Goal: Task Accomplishment & Management: Complete application form

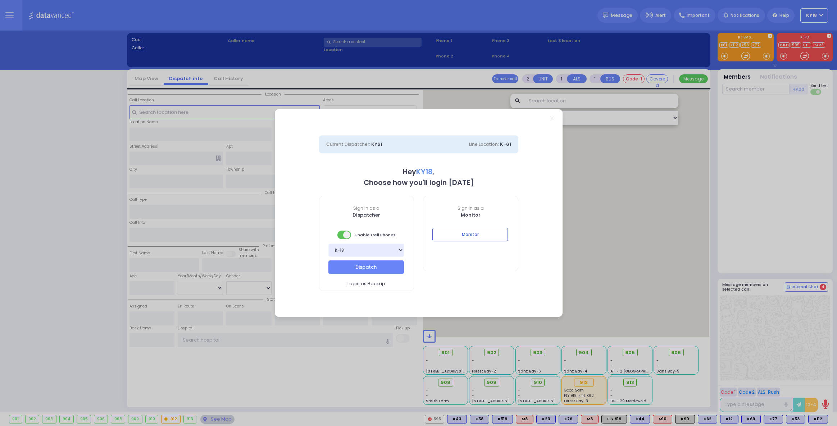
select select "4"
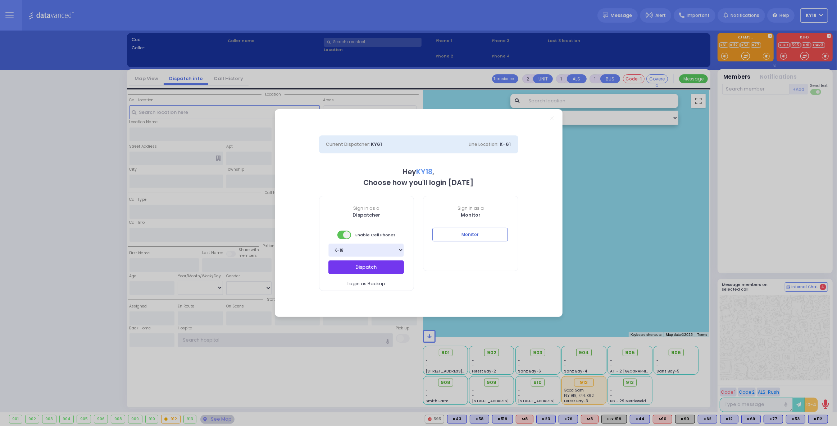
type input "ky18"
click at [378, 266] on button "Dispatch" at bounding box center [366, 268] width 76 height 14
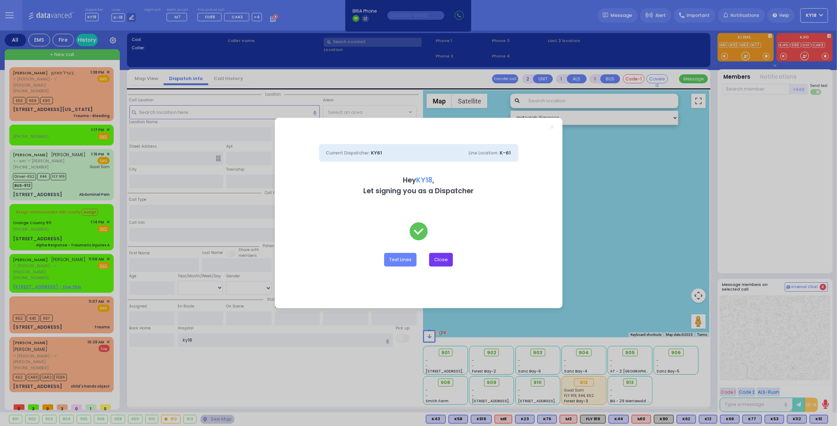
click at [442, 259] on button "Close" at bounding box center [441, 260] width 24 height 14
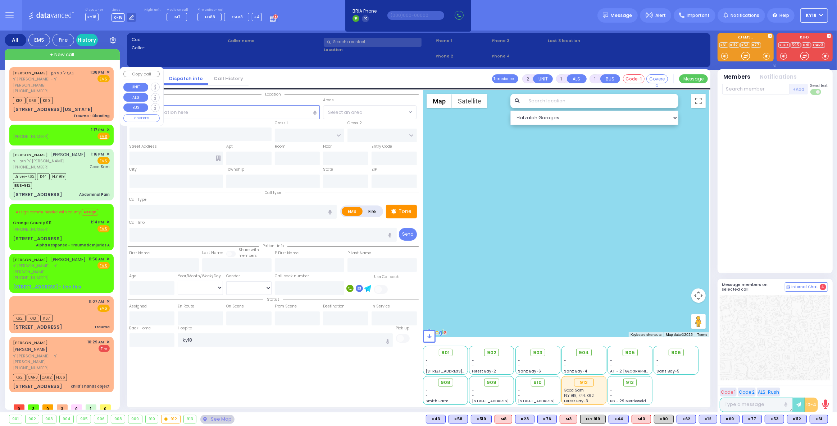
click at [97, 86] on div "1:38 PM ✕ EMS" at bounding box center [100, 81] width 19 height 25
select select
type input "Trauma - Bleeding"
radio input "true"
type input "[PERSON_NAME]"
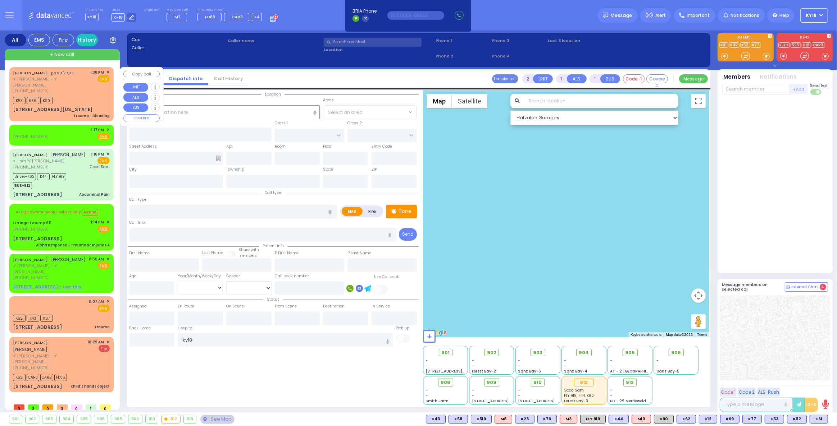
type input "POSEN"
select select
type input "13:38"
type input "13:40"
select select "Hatzalah Garages"
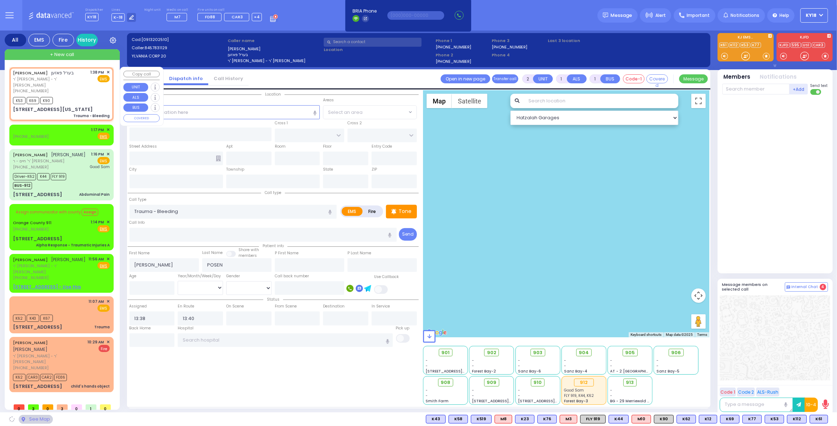
type input "MERRIEWOLD LN SOUTH"
type input "[STREET_ADDRESS][US_STATE]"
type input "Monroe"
type input "[US_STATE]"
type input "10950"
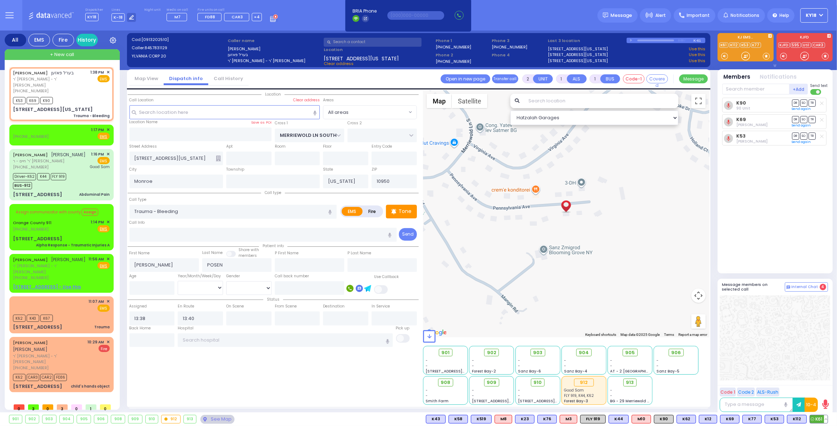
click at [815, 422] on span "K61" at bounding box center [819, 420] width 18 height 8
select select
radio input "true"
select select
select select "Hatzalah Garages"
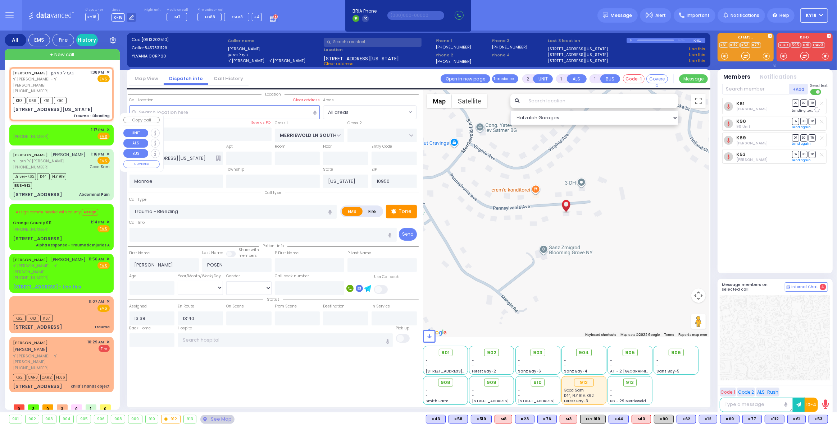
click at [63, 127] on div "[PHONE_NUMBER] 1:17 PM ✕ Fire EMS" at bounding box center [61, 133] width 97 height 13
select select
radio input "true"
select select
type input "13:17"
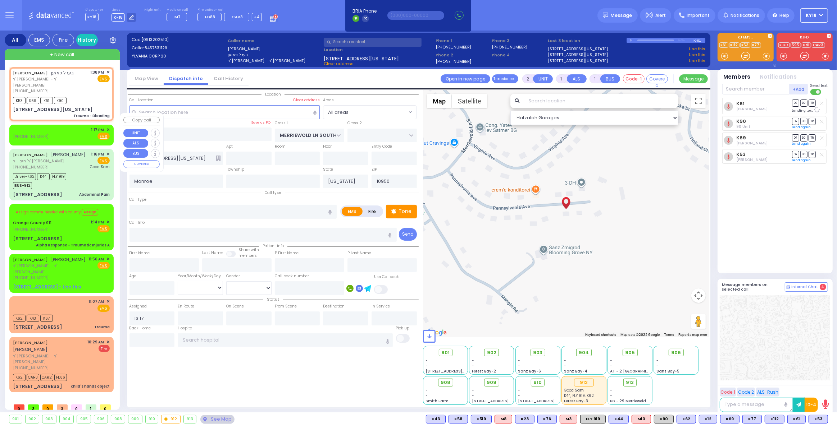
select select "Hatzalah Garages"
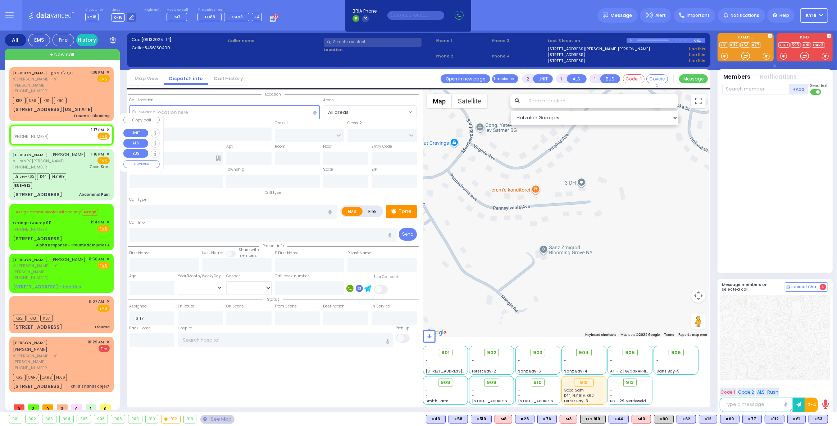
click at [109, 127] on span "✕" at bounding box center [107, 130] width 3 height 6
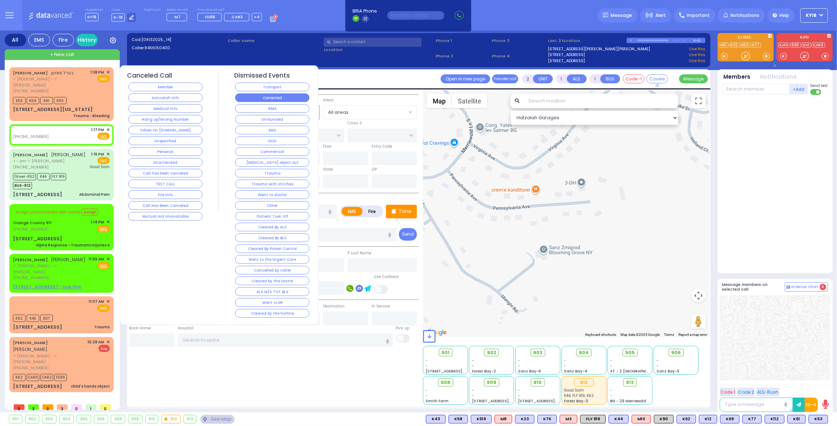
click at [260, 97] on button "Corrected" at bounding box center [272, 97] width 74 height 9
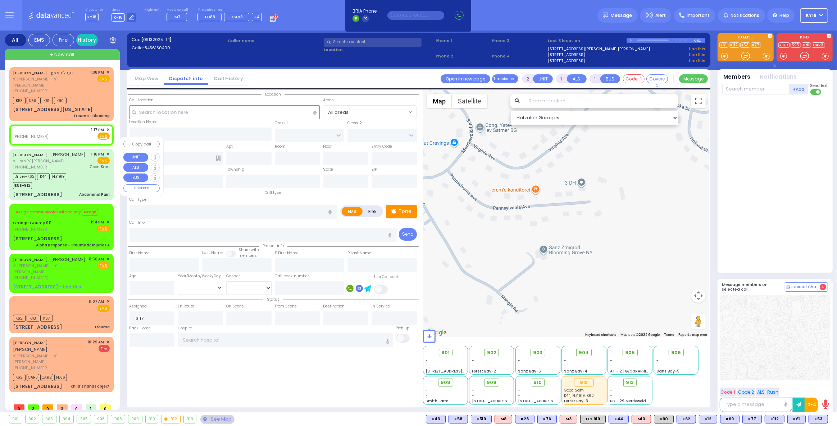
select select
radio input "true"
select select
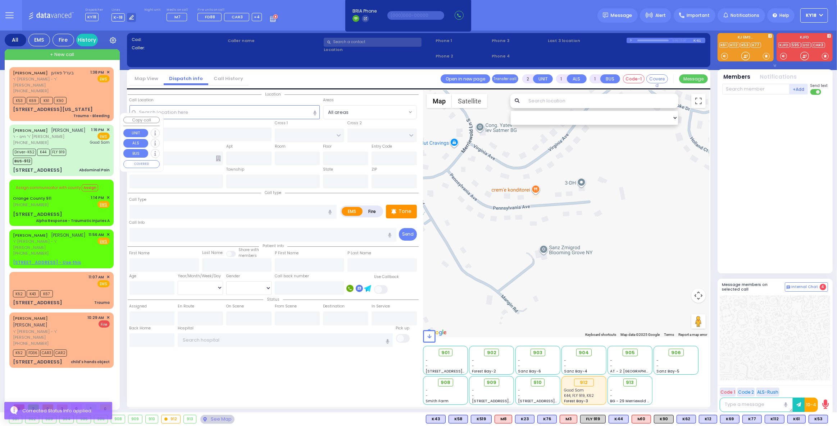
click at [85, 147] on div "Driver-K62 K44 FLY 919 BUS-912" at bounding box center [61, 156] width 97 height 18
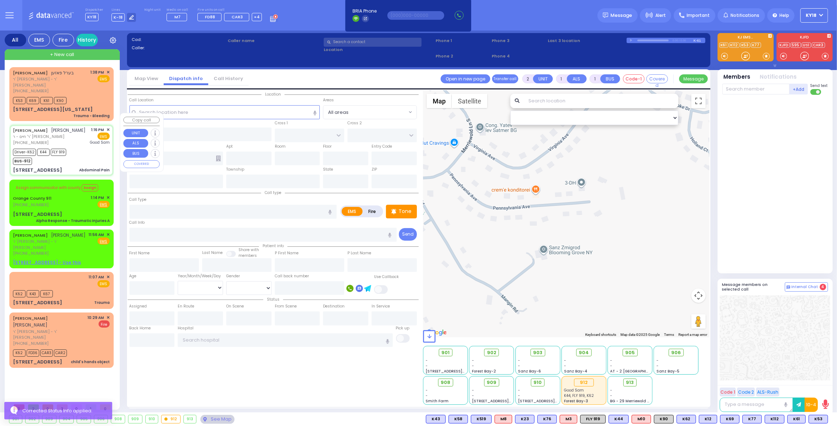
type input "6"
select select
type input "Abdominal Pain"
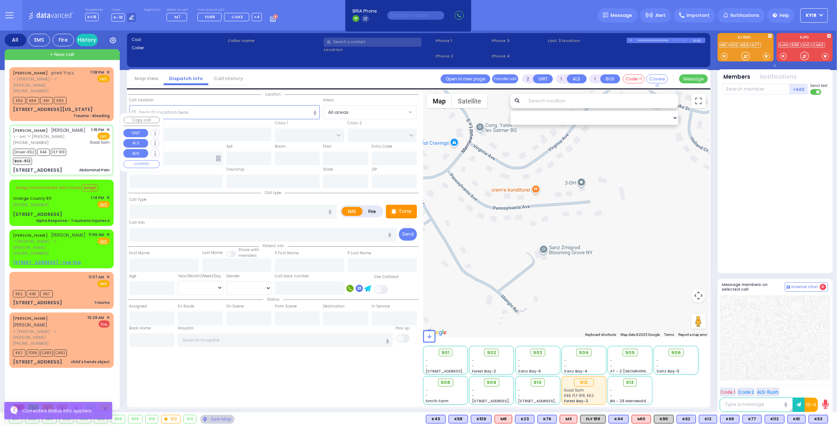
radio input "true"
type input "[PERSON_NAME]"
type input "Landau"
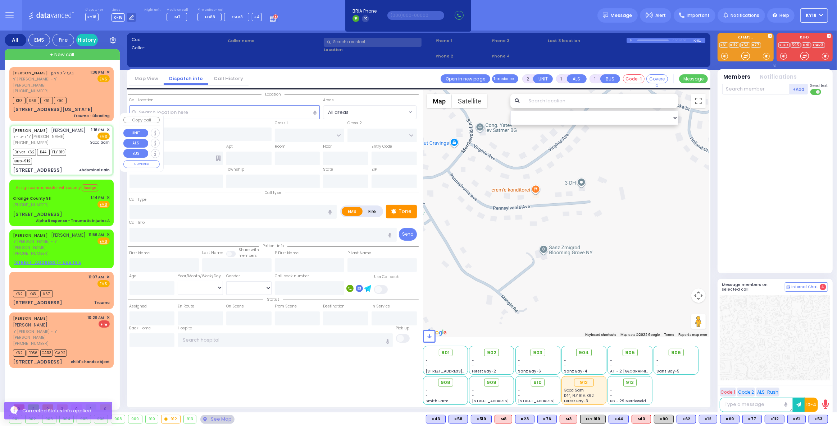
type input "37"
select select "Year"
select select "[DEMOGRAPHIC_DATA]"
type input "13:16"
type input "13:19"
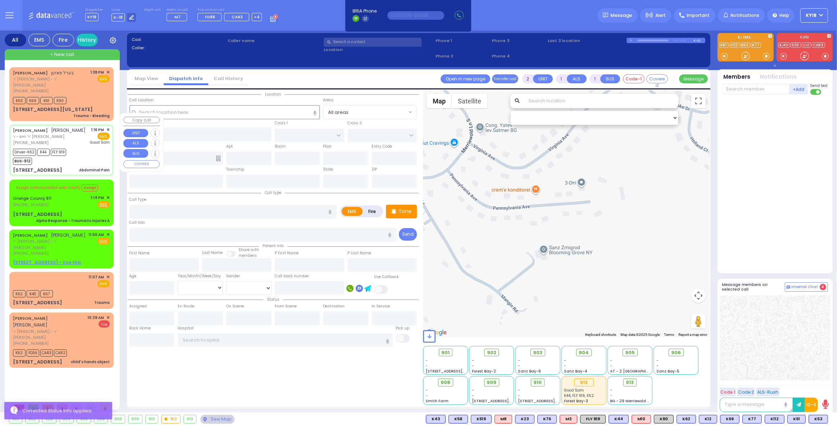
type input "13:20"
type input "13:45"
type input "13:44"
type input "[GEOGRAPHIC_DATA]"
type input "RUZHIN RD"
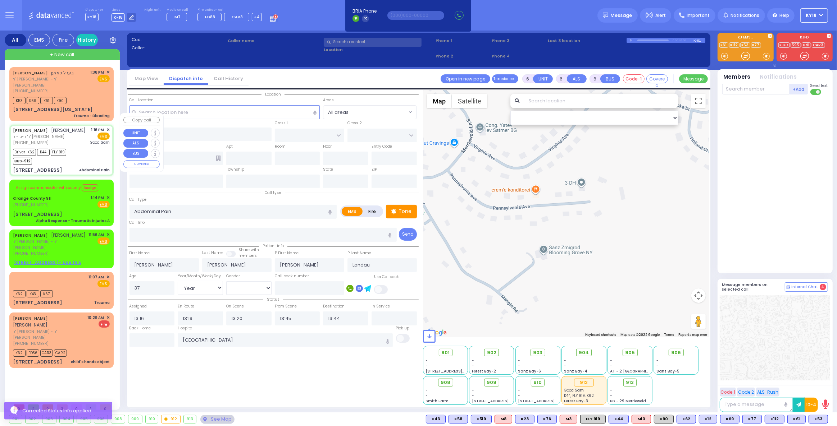
type input "[PERSON_NAME] DR"
type input "[STREET_ADDRESS]"
type input "Monroe"
type input "[US_STATE]"
type input "10950"
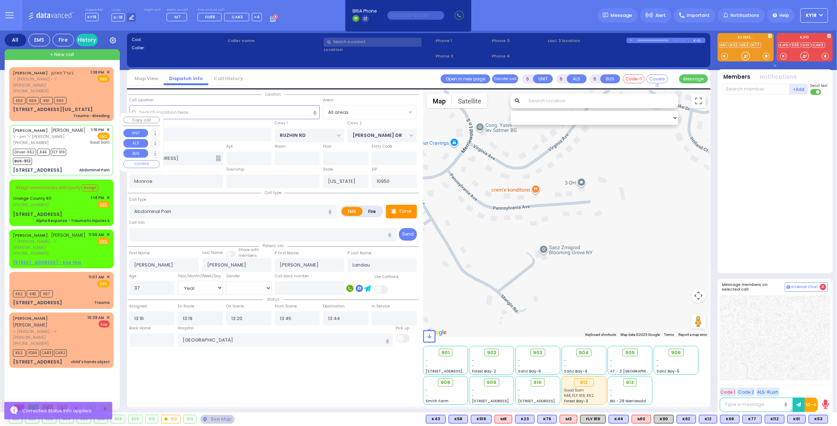
select select "ATZEI TAMURIM"
select select "Hatzalah Garages"
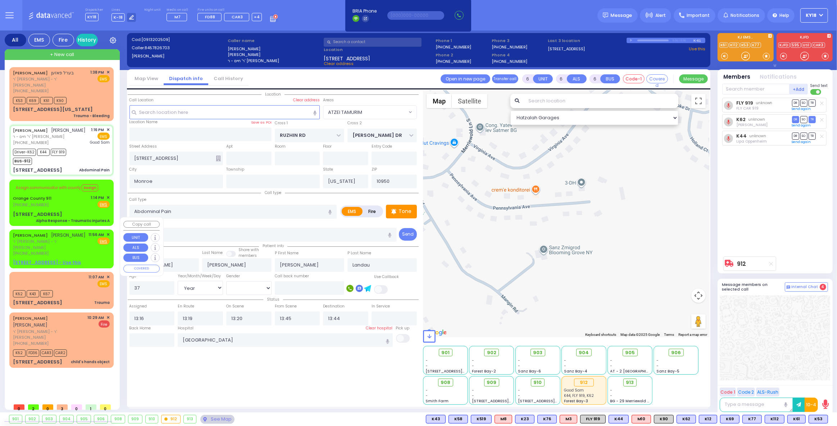
click at [76, 232] on div "[PERSON_NAME] [PERSON_NAME] ר' [PERSON_NAME] - ר' [PERSON_NAME] [PHONE_NUMBER] …" at bounding box center [61, 244] width 97 height 25
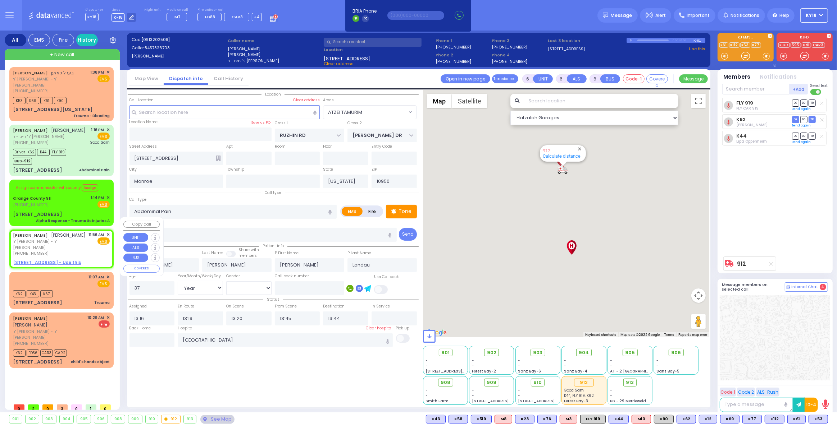
type input "2"
type input "1"
select select
radio input "true"
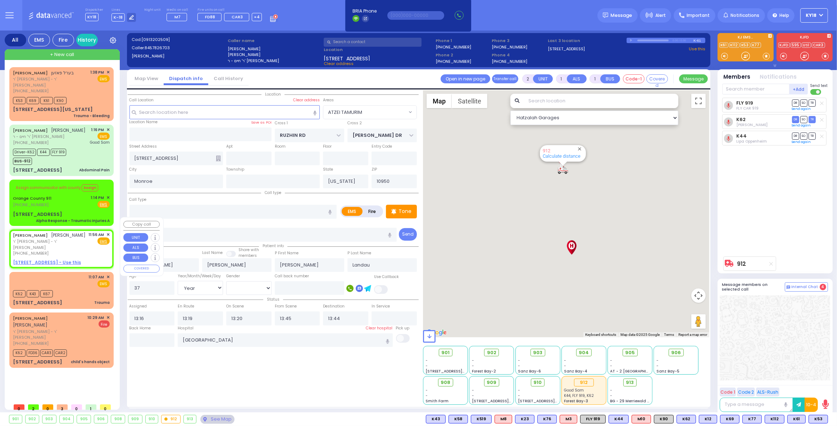
type input "[PERSON_NAME]"
type input "GABRA"
select select
type input "11:56"
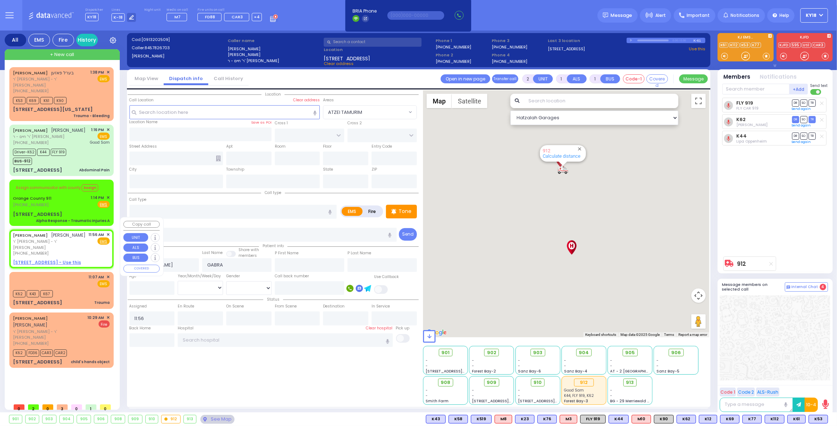
select select "Hatzalah Garages"
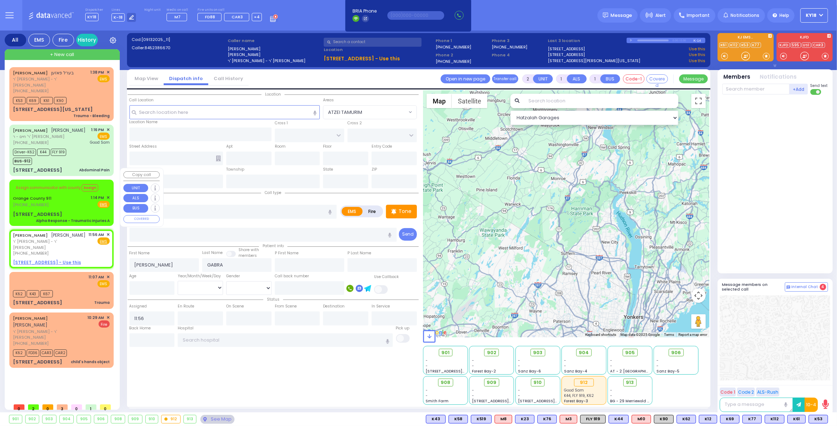
click at [83, 198] on div "Assign communicator with county Assign [GEOGRAPHIC_DATA] 911 [PHONE_NUMBER] 1:1…" at bounding box center [61, 203] width 101 height 44
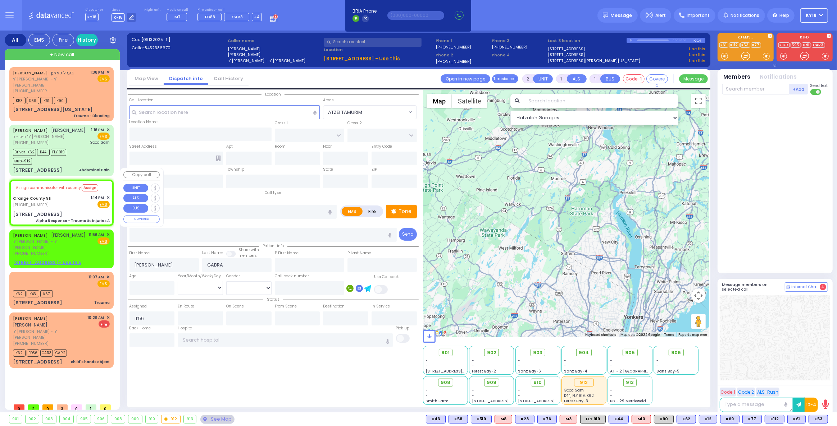
type input "6"
select select
type input "Alpha Response - Traumatic Injuries A"
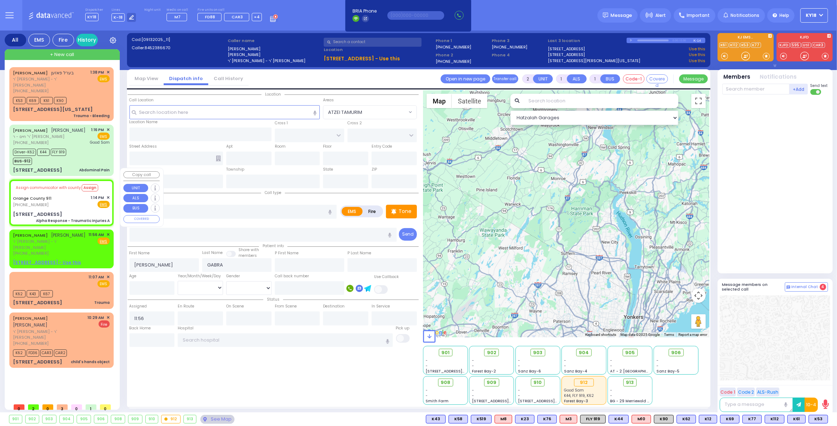
radio input "true"
type input "Nature: : Alpha Response - Traumatic Injuries A Address: : [STREET_ADDRESS][GEO…"
select select
select select "Hatzalah Garages"
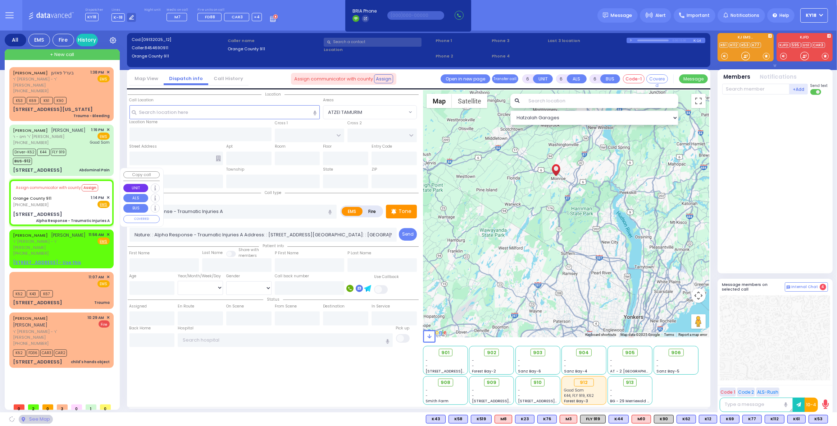
type input "[STREET_ADDRESS]"
type input "Monroe"
type input "[US_STATE]"
type input "10950"
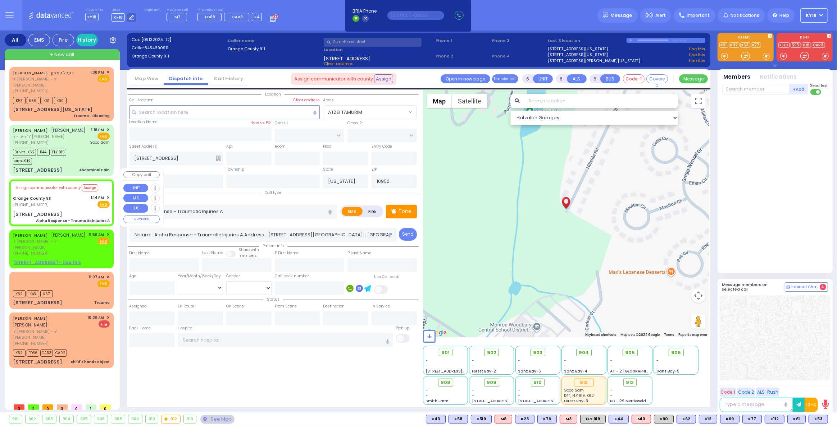
click at [108, 195] on span "✕" at bounding box center [107, 198] width 3 height 6
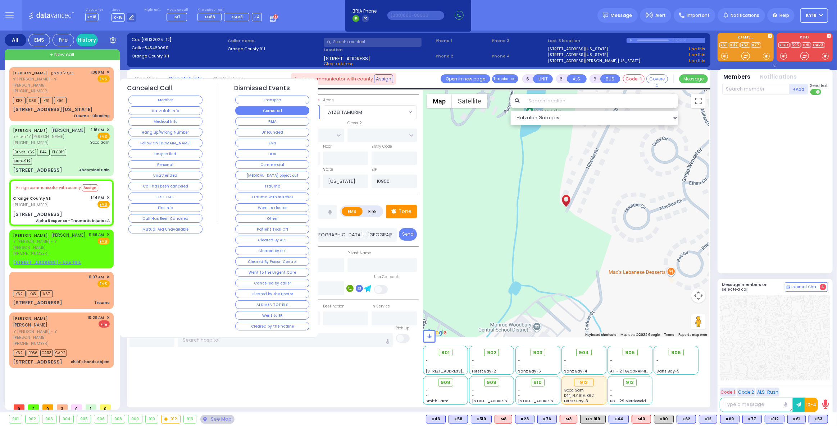
click at [272, 113] on button "Corrected" at bounding box center [272, 110] width 74 height 9
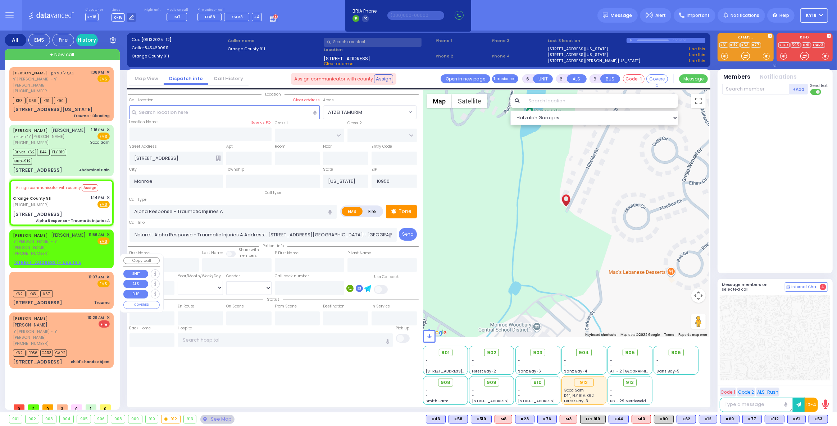
select select
radio input "true"
select select
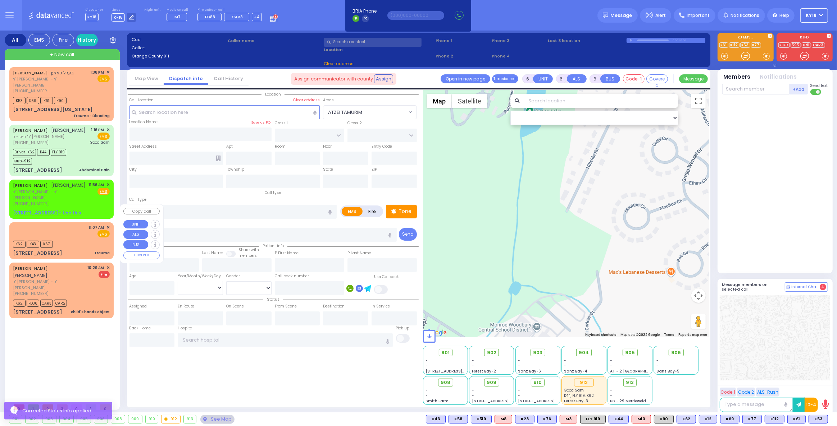
click at [85, 230] on div "11:07 AM ✕ EMS K62" at bounding box center [61, 241] width 101 height 35
select select
type input "Trauma"
radio input "true"
type input "[PERSON_NAME]"
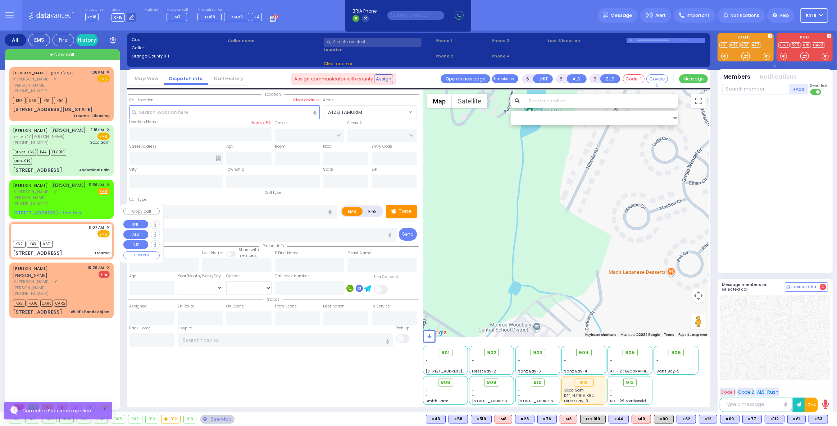
type input "Yabra"
type input "3"
select select "Year"
type input "11:07"
type input "11:08"
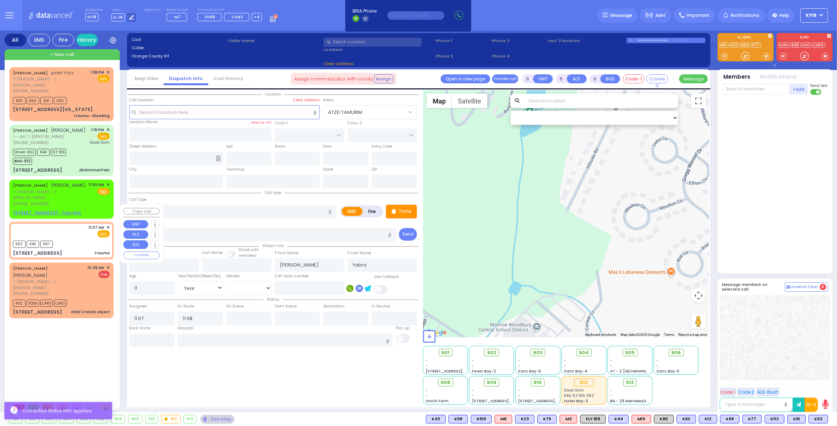
select select "Hatzalah Garages"
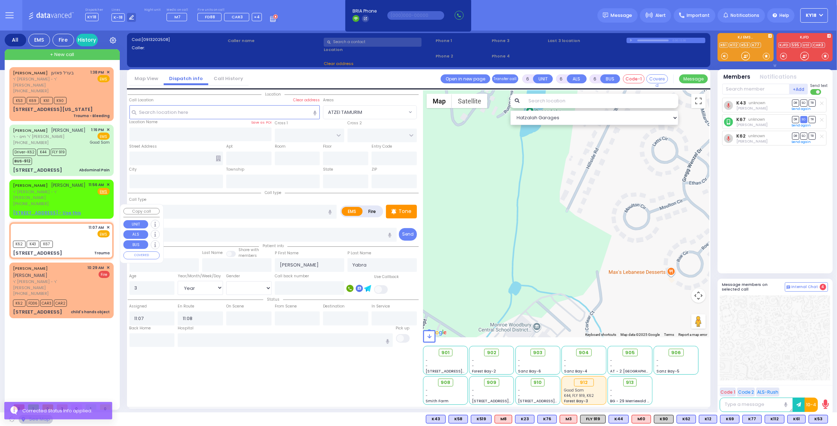
type input "KAHAN DR"
type input "GETZIL BERGER BLVD"
type input "[STREET_ADDRESS]"
type input "204"
type input "Monroe"
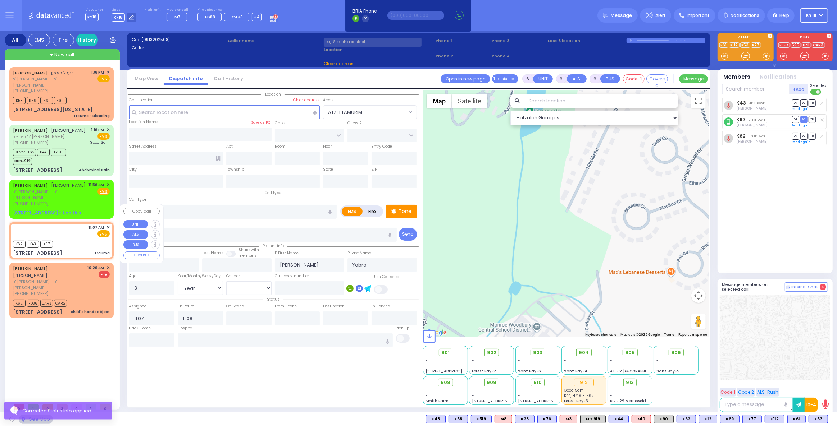
type input "[US_STATE]"
type input "10950"
select select "SECTION 4"
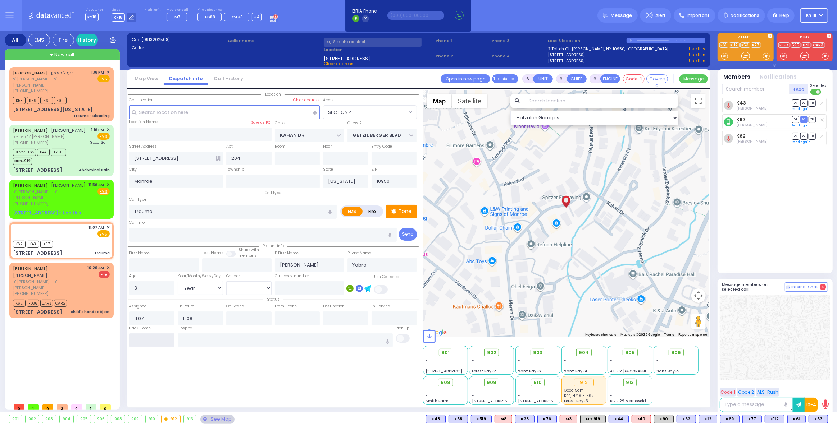
click at [161, 342] on input "text" at bounding box center [151, 341] width 45 height 14
type input "13:57"
select select
radio input "true"
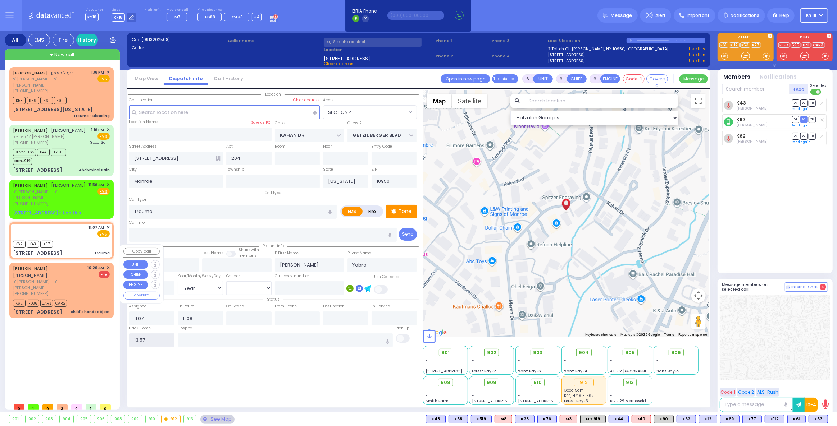
select select
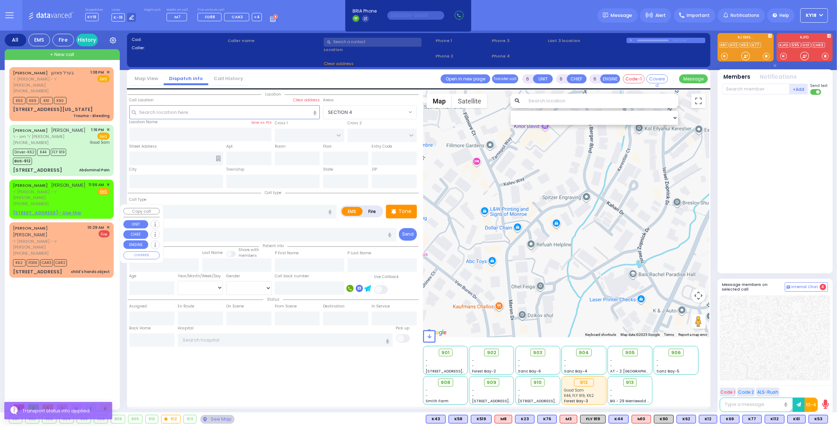
click at [110, 224] on div "[PERSON_NAME] [PERSON_NAME] ר' [PERSON_NAME] - ר' [PERSON_NAME] [PHONE_NUMBER] …" at bounding box center [61, 250] width 101 height 53
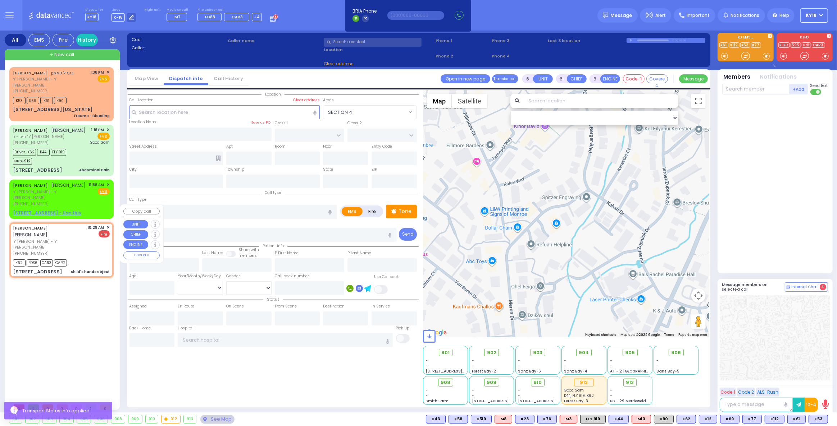
type input "2"
type input "1"
select select
type input "child's hands object"
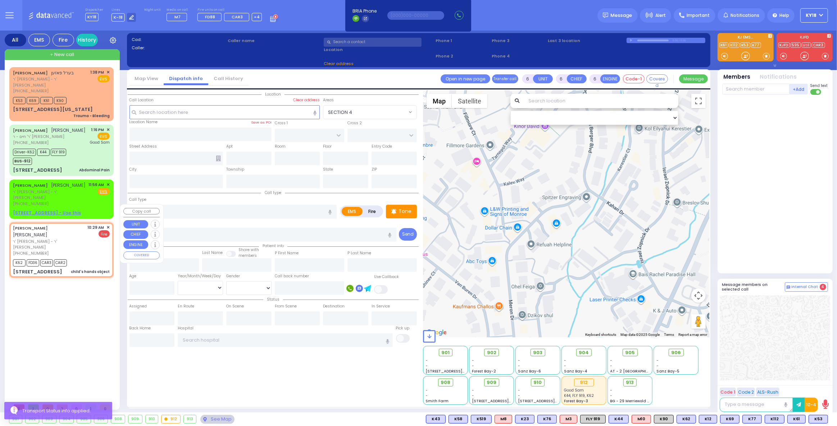
radio input "false"
radio input "true"
type input "[PERSON_NAME]"
type input "GABRA"
select select
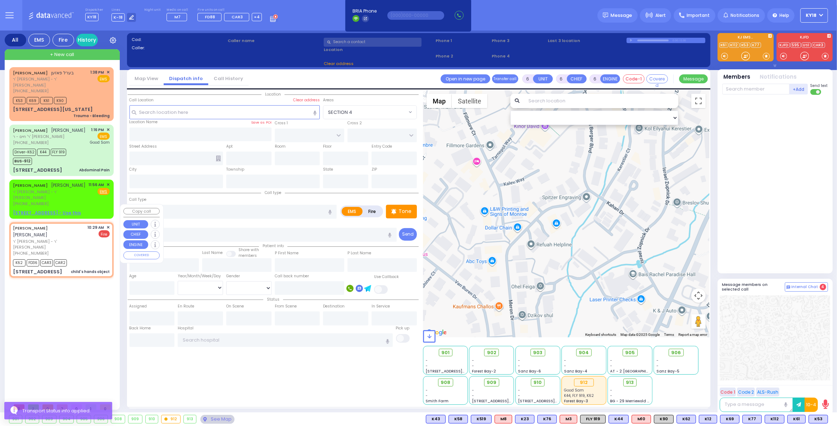
type input "10:29"
type input "10:31"
type input "KAHAN DR"
type input "GETZIL BERGER BLVD"
type input "[STREET_ADDRESS]"
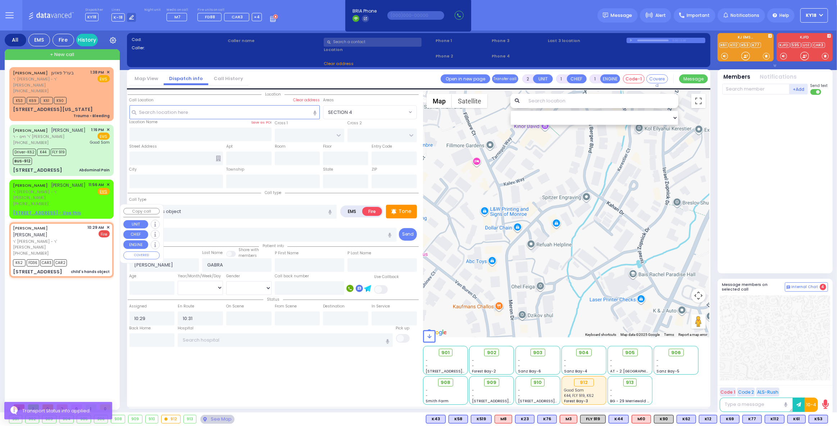
type input "Monroe"
type input "[US_STATE]"
type input "10950"
select select "Hatzalah Garages"
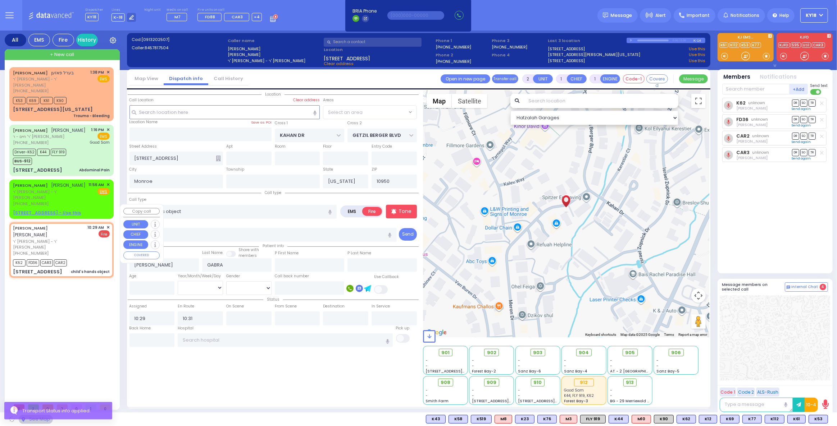
select select "SECTION 4"
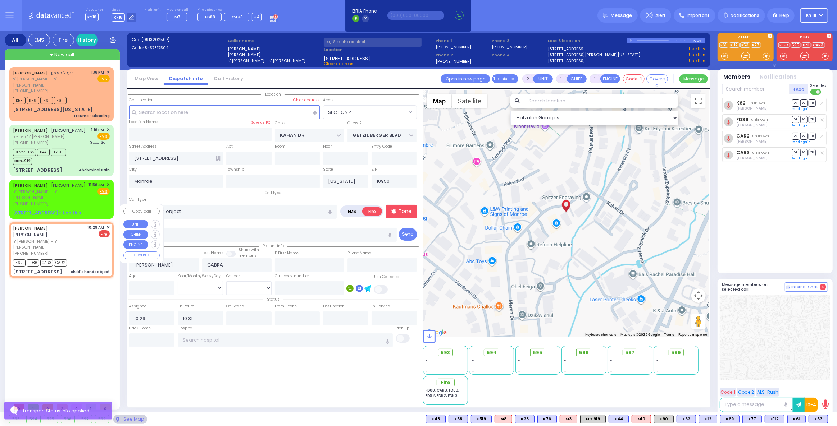
click at [108, 225] on span "✕" at bounding box center [107, 228] width 3 height 6
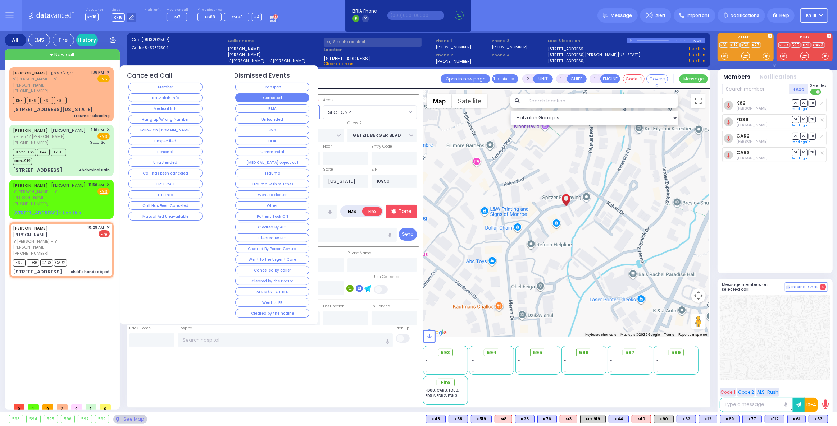
click at [288, 96] on button "Corrected" at bounding box center [272, 97] width 74 height 9
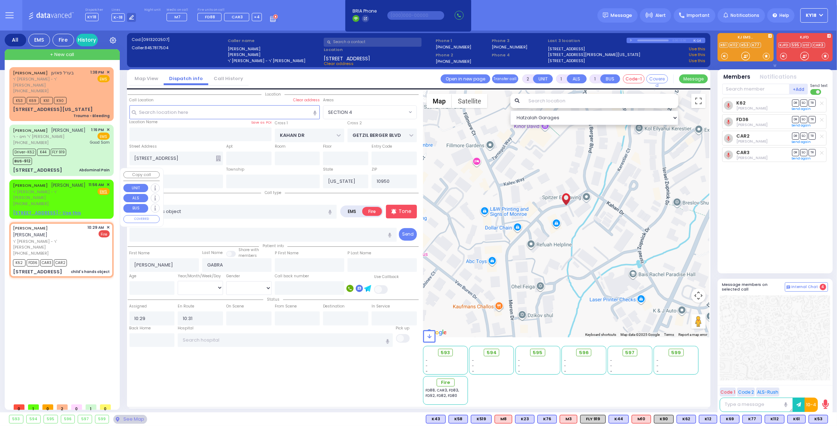
select select
radio input "true"
select select
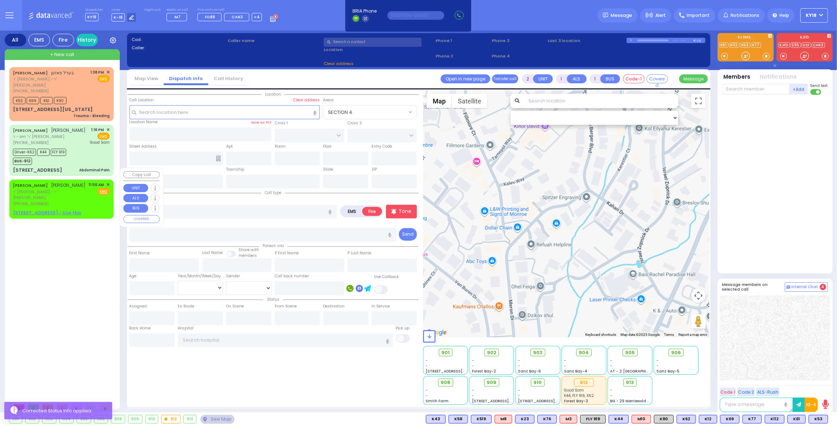
click at [77, 182] on div "[PERSON_NAME] [PERSON_NAME] ר' [PERSON_NAME] - ר' [PERSON_NAME] [PHONE_NUMBER] …" at bounding box center [61, 194] width 97 height 25
select select
radio input "true"
type input "[PERSON_NAME]"
type input "GABRA"
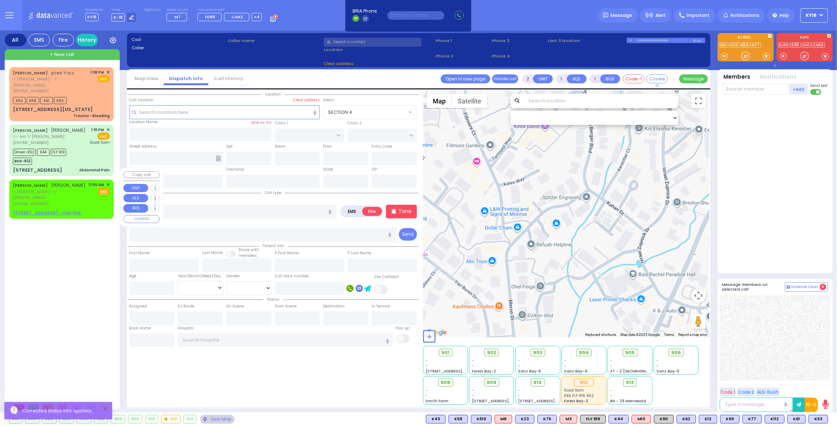
select select
type input "11:56"
select select "Hatzalah Garages"
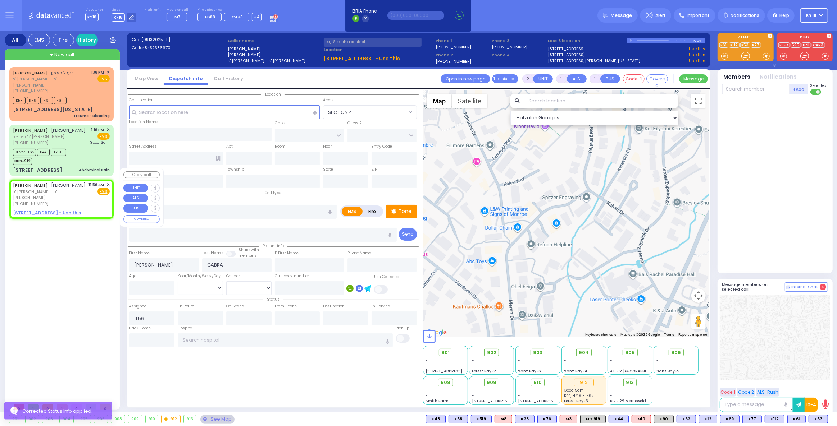
click at [108, 182] on span "✕" at bounding box center [107, 185] width 3 height 6
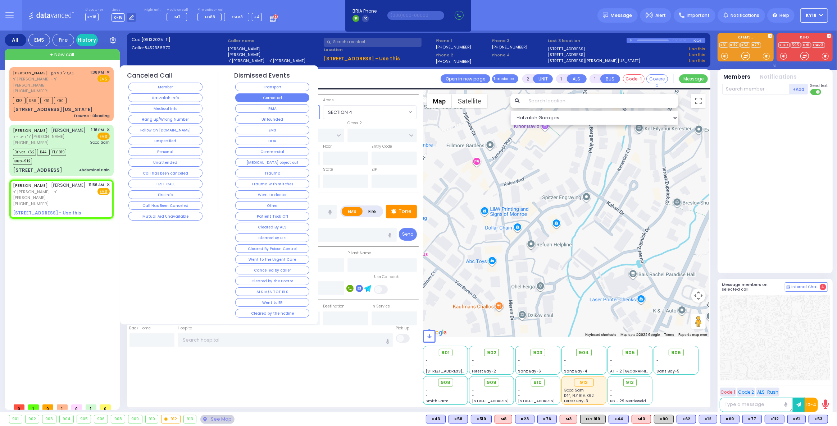
click at [277, 93] on button "Corrected" at bounding box center [272, 97] width 74 height 9
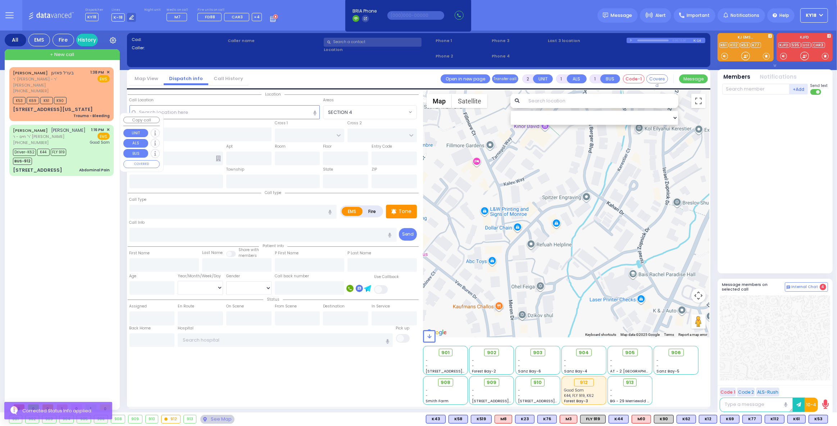
click at [80, 131] on div "[PERSON_NAME] [PERSON_NAME] ר' חיים - ר' [PERSON_NAME] [PHONE_NUMBER] 1:16 PM ✕…" at bounding box center [61, 136] width 97 height 19
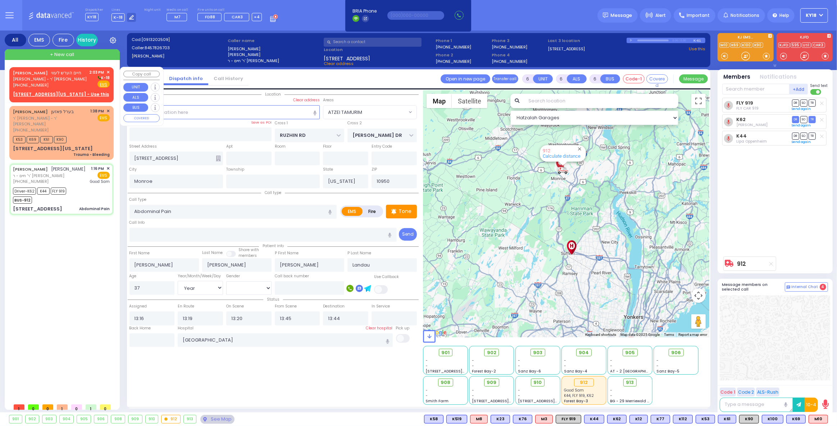
click at [55, 80] on span "[PERSON_NAME] - ר' [PERSON_NAME]" at bounding box center [50, 79] width 74 height 6
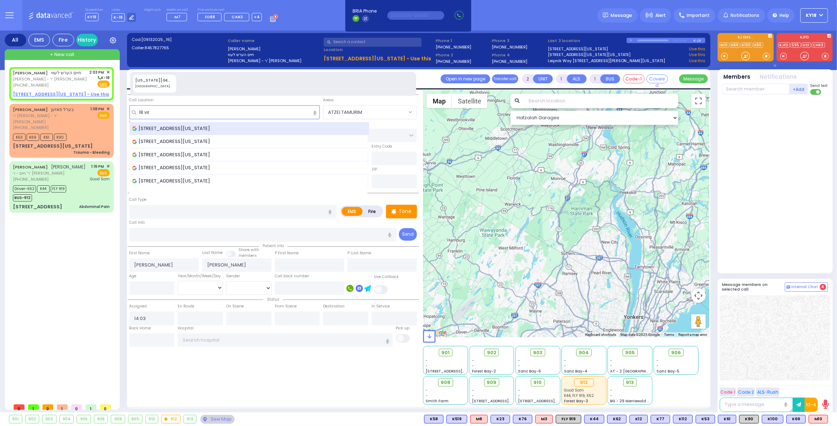
click at [198, 129] on span "[STREET_ADDRESS][US_STATE]" at bounding box center [172, 128] width 81 height 7
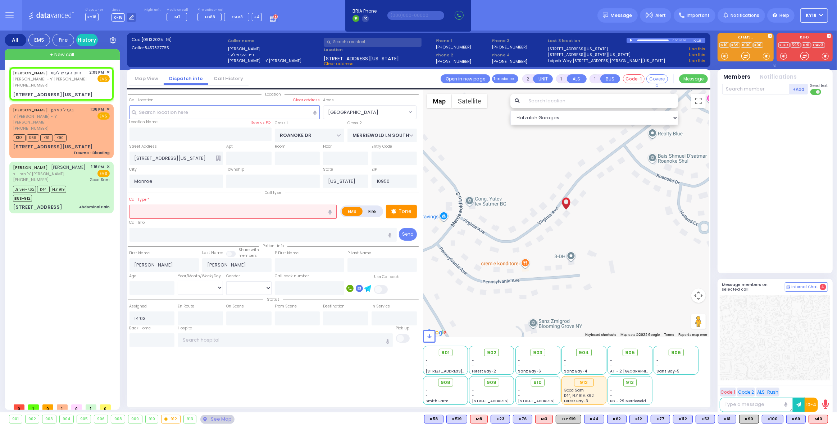
click at [188, 213] on input "text" at bounding box center [232, 212] width 207 height 14
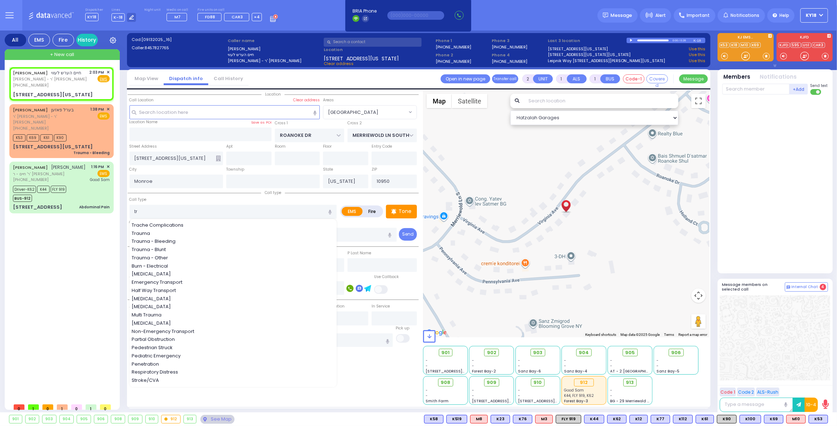
click at [201, 242] on div "Trauma - Bleeding" at bounding box center [234, 241] width 204 height 7
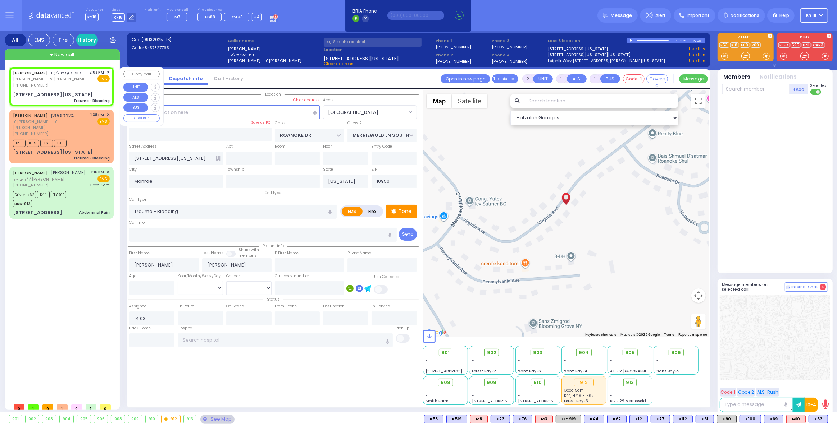
click at [61, 93] on div "[STREET_ADDRESS][US_STATE] Trauma - Bleeding" at bounding box center [61, 97] width 97 height 13
click at [816, 422] on span "K53" at bounding box center [818, 420] width 19 height 8
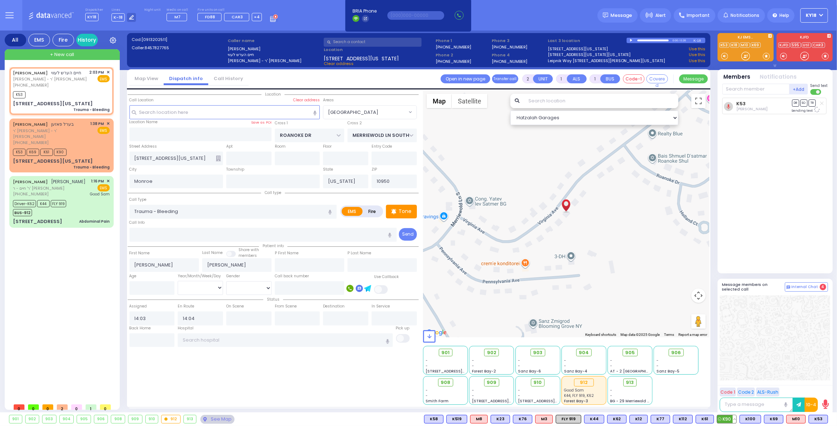
click at [730, 420] on span "K90" at bounding box center [726, 420] width 19 height 8
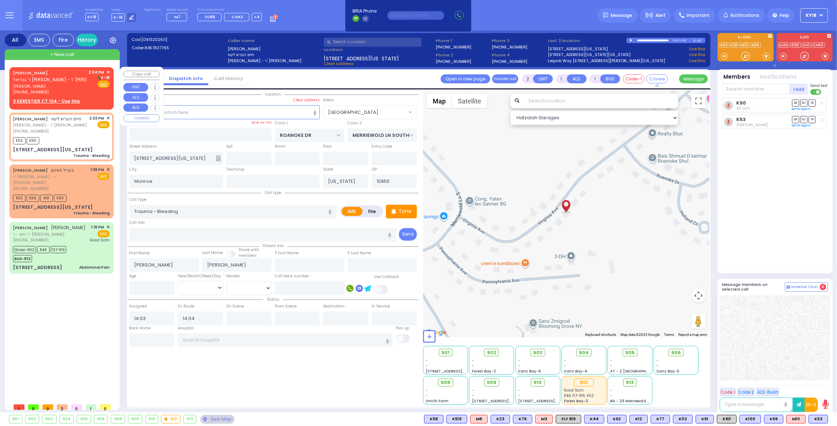
click at [71, 89] on div "[PHONE_NUMBER]" at bounding box center [49, 92] width 73 height 6
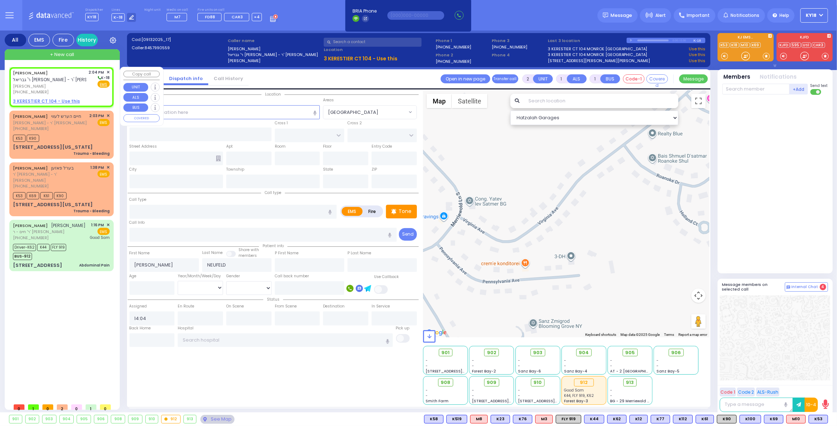
click at [59, 99] on u "3 KERESTIER CT 104 - Use this" at bounding box center [46, 101] width 67 height 6
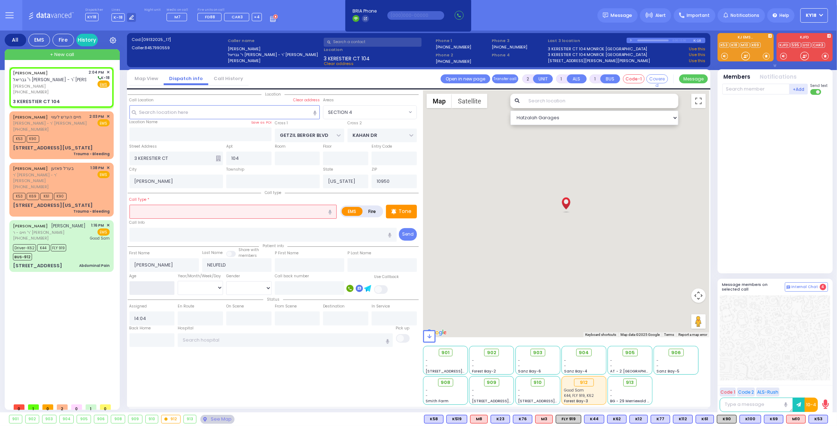
click at [157, 290] on input "number" at bounding box center [151, 289] width 45 height 14
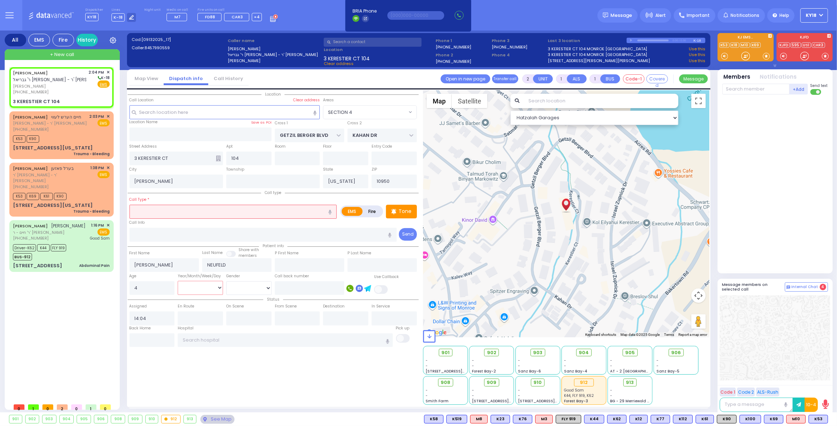
click at [211, 287] on select "Year Month Week Day" at bounding box center [200, 288] width 45 height 14
click at [178, 281] on select "Year Month Week Day" at bounding box center [200, 288] width 45 height 14
click at [182, 213] on input "text" at bounding box center [232, 212] width 207 height 14
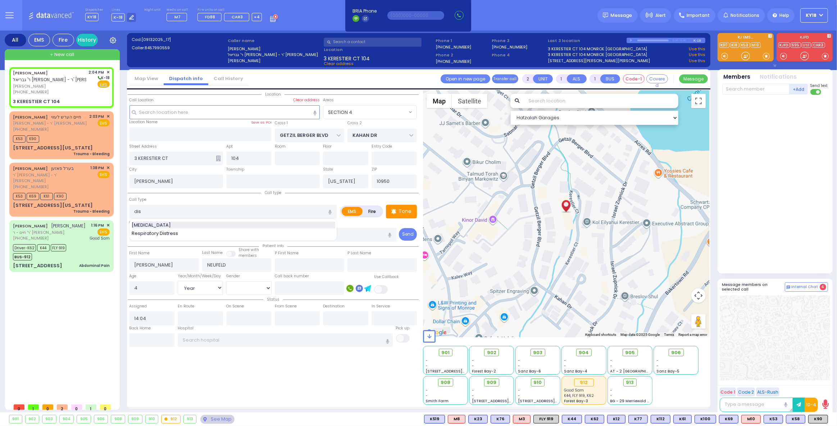
click at [176, 226] on div "[MEDICAL_DATA]" at bounding box center [234, 225] width 204 height 7
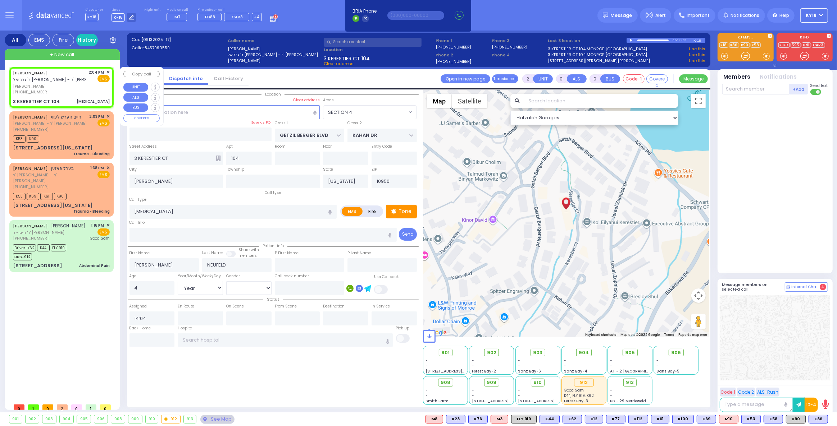
click at [61, 96] on div "[PERSON_NAME] ר' [PERSON_NAME]' [PERSON_NAME] [PERSON_NAME] [PHONE_NUMBER] 2:04…" at bounding box center [61, 87] width 101 height 38
click at [817, 419] on span "K86" at bounding box center [818, 420] width 19 height 8
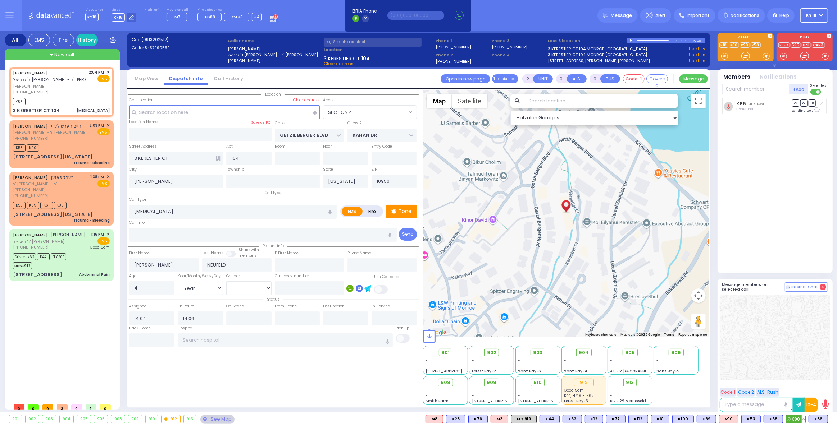
click at [795, 420] on span "K90" at bounding box center [795, 420] width 19 height 8
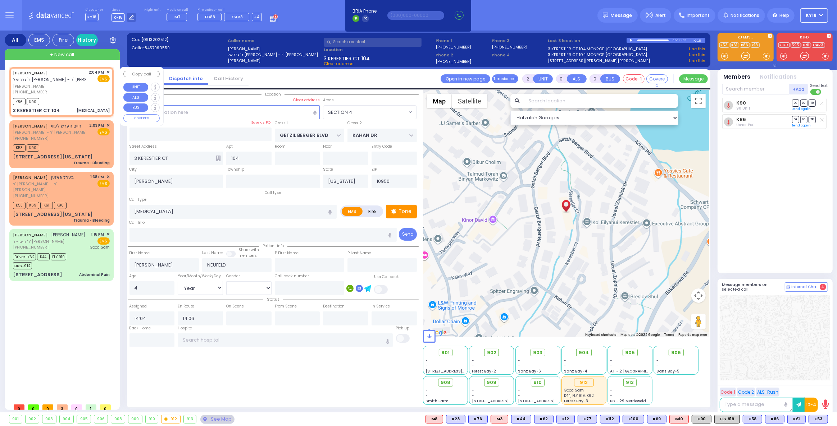
click at [63, 55] on span "+ New call" at bounding box center [62, 54] width 24 height 7
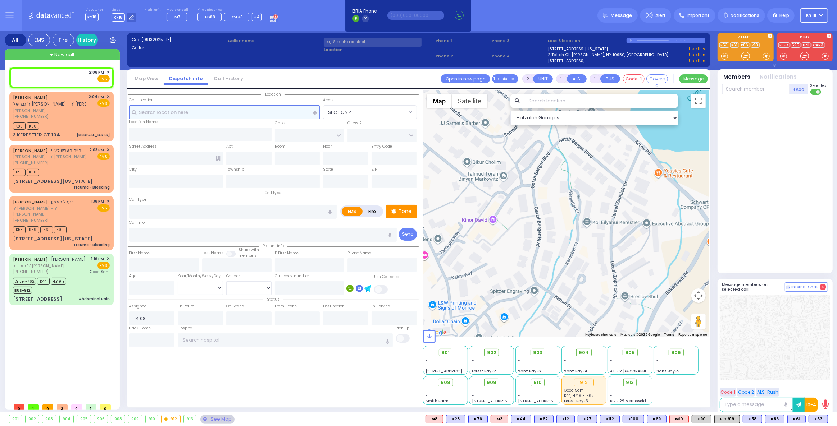
click at [213, 112] on input "text" at bounding box center [224, 112] width 191 height 14
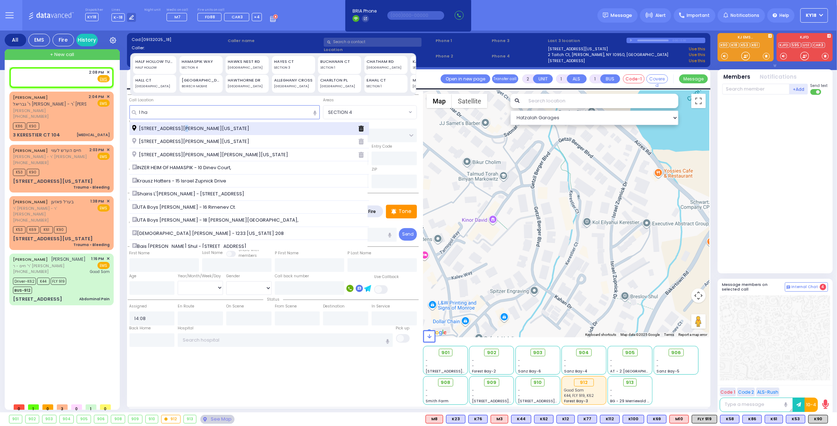
click at [184, 133] on div "[STREET_ADDRESS][PERSON_NAME][US_STATE]" at bounding box center [248, 128] width 239 height 13
click at [193, 131] on span "[STREET_ADDRESS][PERSON_NAME][US_STATE]" at bounding box center [191, 128] width 119 height 7
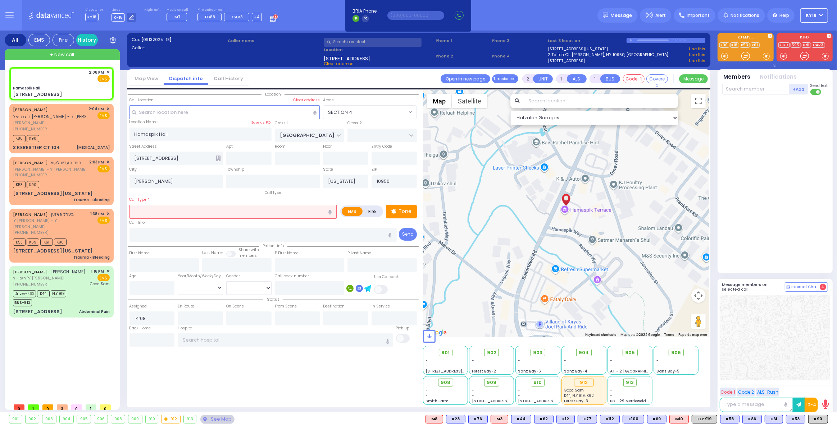
drag, startPoint x: 152, startPoint y: 216, endPoint x: 150, endPoint y: 221, distance: 5.8
click at [153, 216] on input "text" at bounding box center [232, 212] width 207 height 14
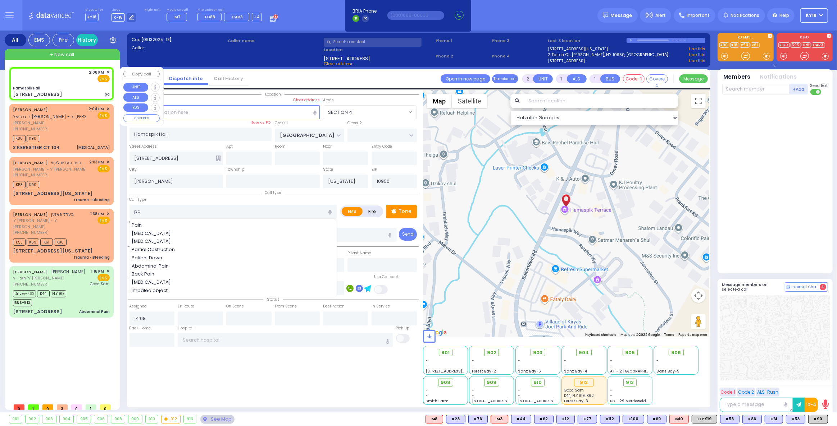
click at [100, 88] on div "Hamaspik Hall" at bounding box center [61, 88] width 97 height 5
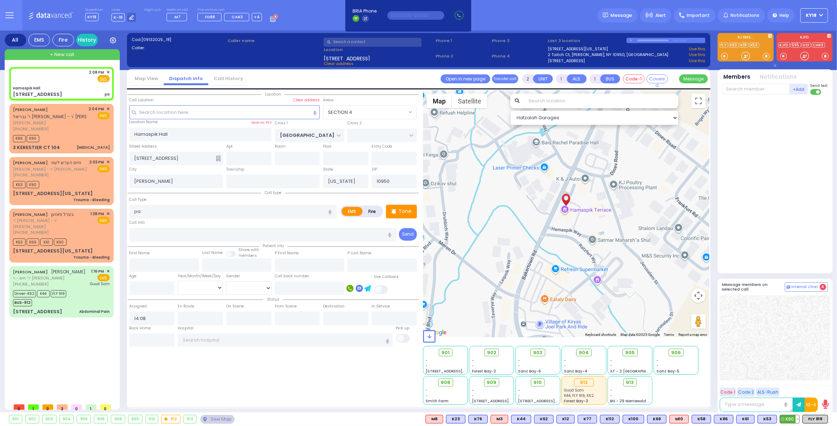
click at [789, 420] on span "K90" at bounding box center [789, 420] width 19 height 8
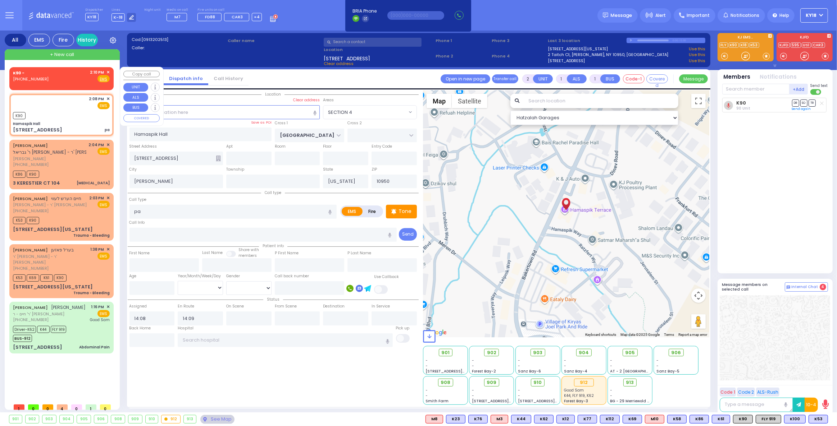
click at [54, 74] on div "K90 - [PHONE_NUMBER] 2:10 PM ✕ Fire EMS" at bounding box center [61, 75] width 97 height 13
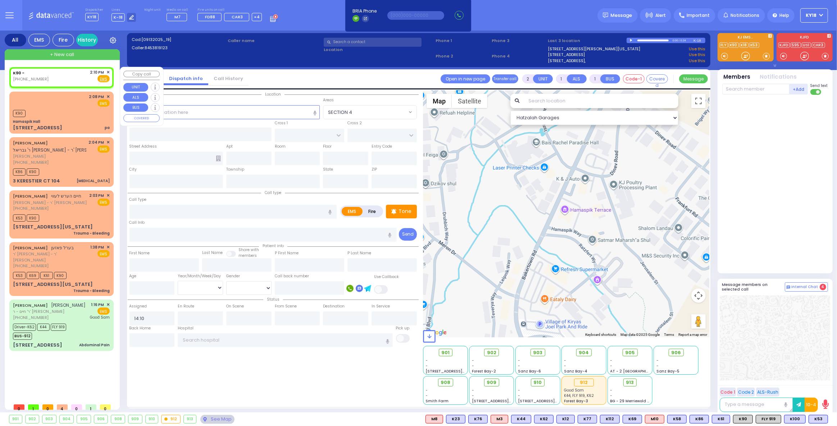
click at [109, 70] on span "✕" at bounding box center [107, 72] width 3 height 6
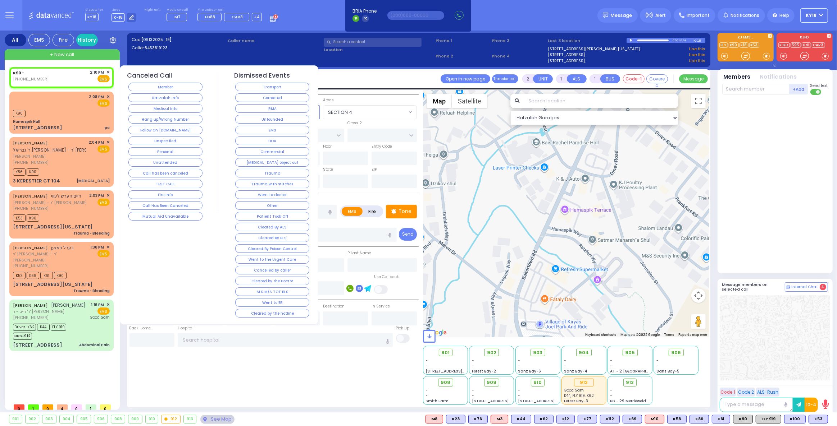
click at [255, 97] on button "Corrected" at bounding box center [272, 97] width 74 height 9
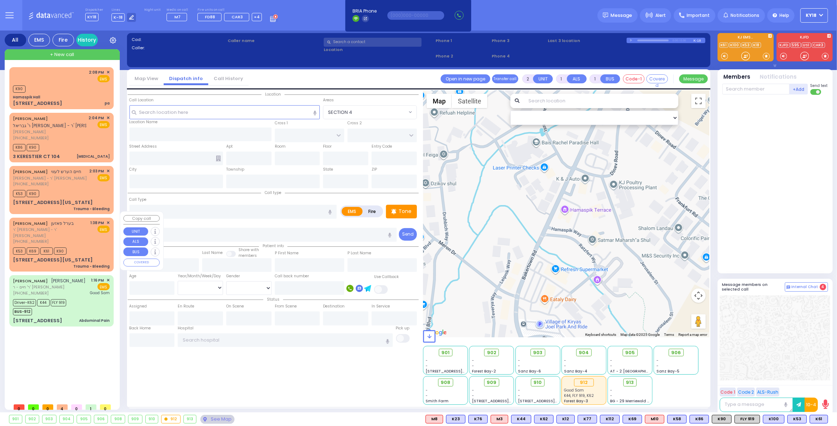
click at [80, 246] on div "K53 K69 K61 K90" at bounding box center [61, 250] width 97 height 9
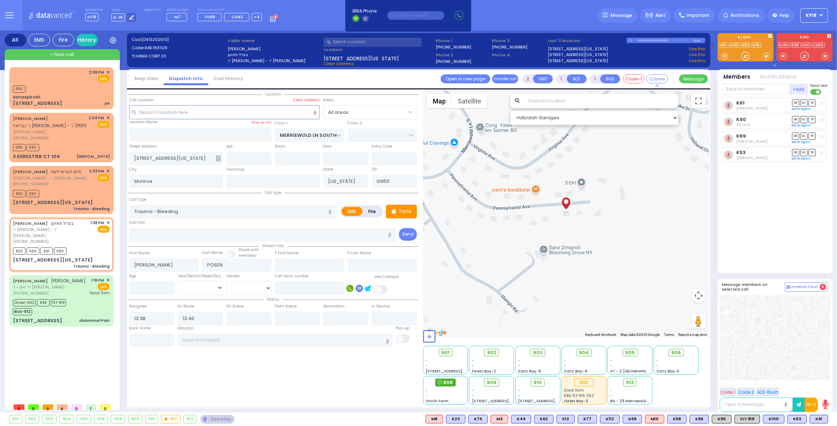
click at [441, 381] on circle at bounding box center [440, 383] width 4 height 4
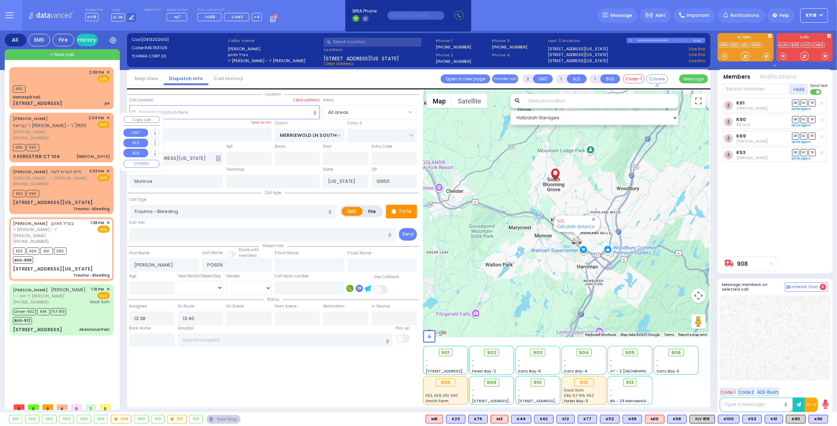
click at [54, 136] on div "[PHONE_NUMBER]" at bounding box center [49, 138] width 73 height 6
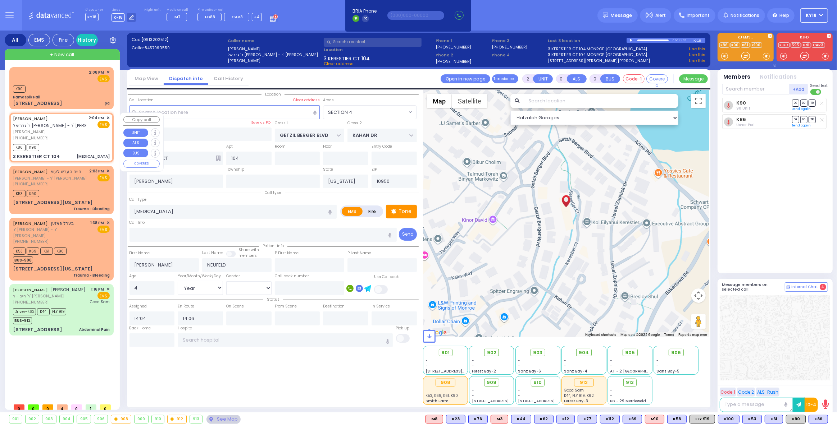
click at [109, 116] on span "✕" at bounding box center [107, 118] width 3 height 6
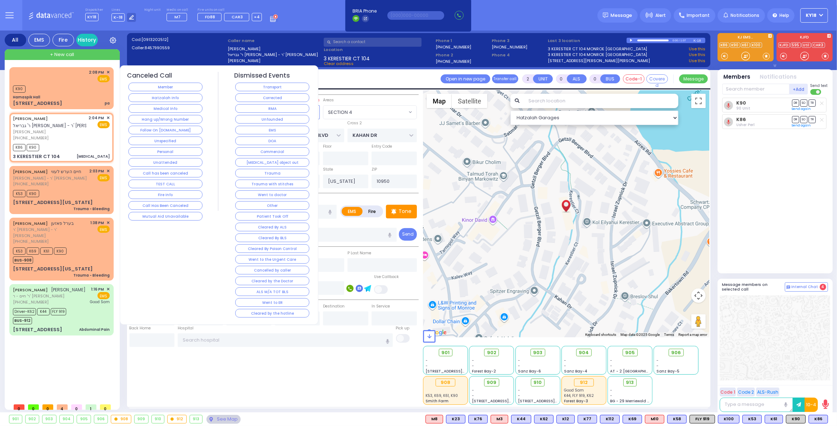
click at [239, 97] on button "Corrected" at bounding box center [272, 97] width 74 height 9
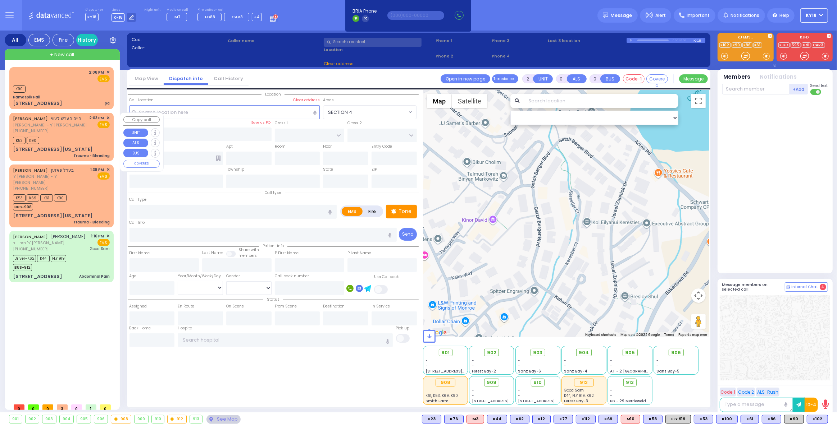
click at [63, 133] on div "[PERSON_NAME] חיים הערש לעווי [PERSON_NAME]' [PERSON_NAME] [PHONE_NUMBER] 2:03 …" at bounding box center [61, 137] width 101 height 46
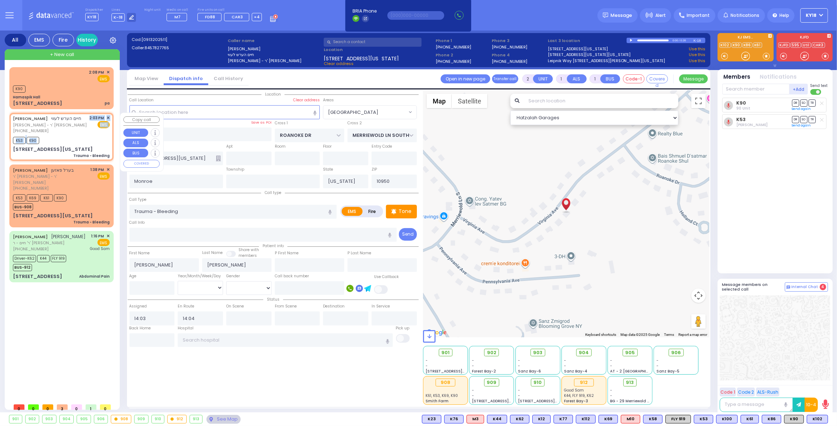
click at [109, 118] on span "✕" at bounding box center [107, 118] width 3 height 6
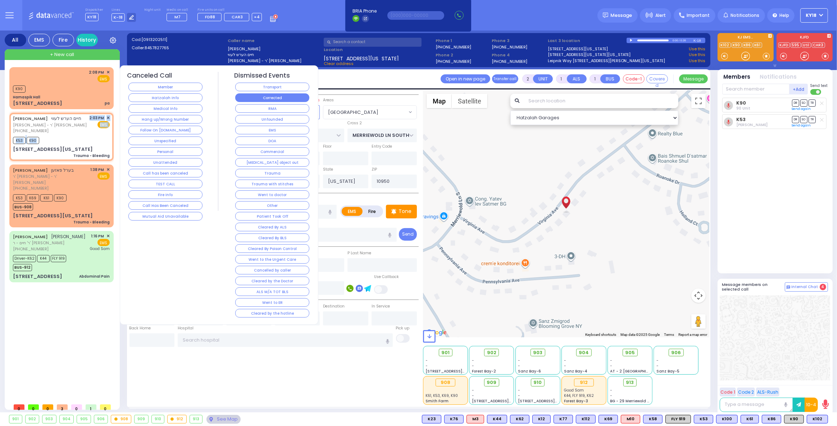
click at [247, 97] on button "Corrected" at bounding box center [272, 97] width 74 height 9
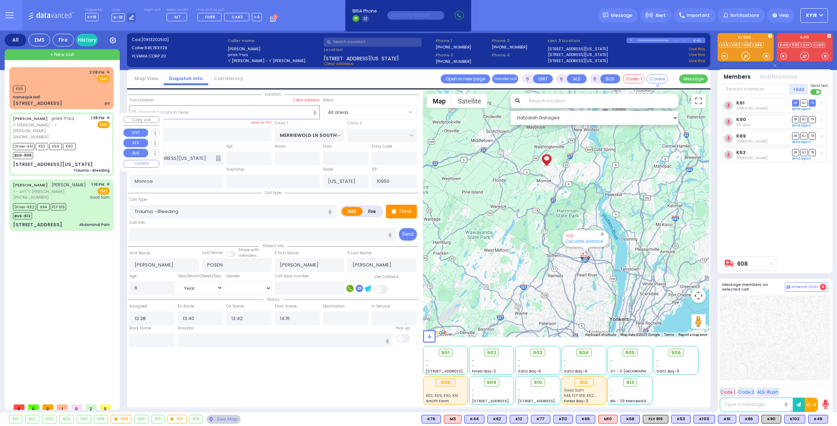
select select "Year"
select select "[DEMOGRAPHIC_DATA]"
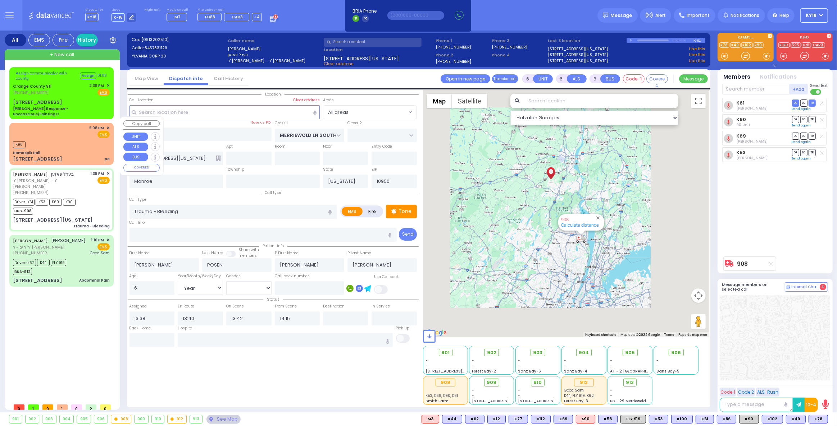
click at [93, 156] on div "1 Hamaspik Way pa" at bounding box center [61, 159] width 97 height 7
type input "2"
type input "1"
select select
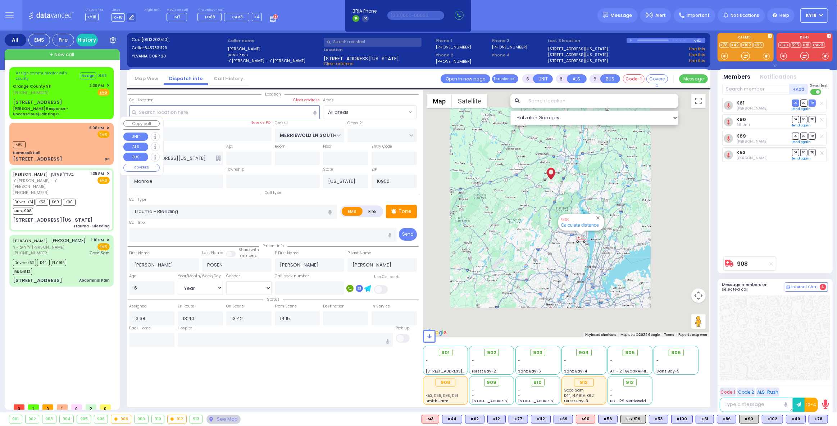
type input "pa"
radio input "true"
select select
type input "14:08"
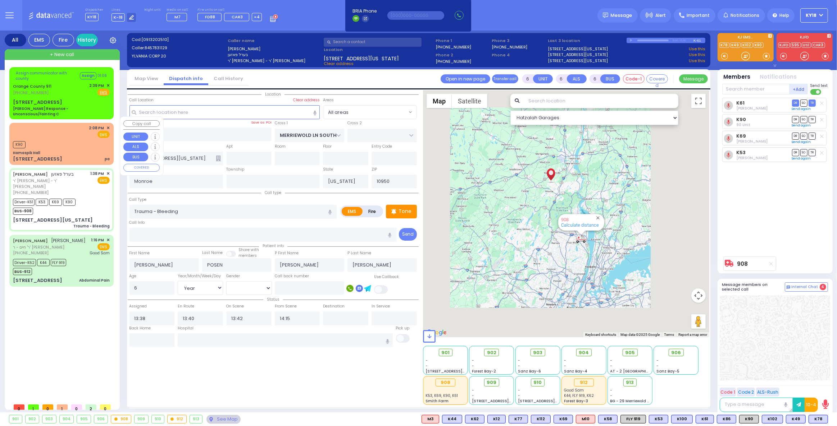
type input "14:09"
select select "Hatzalah Garages"
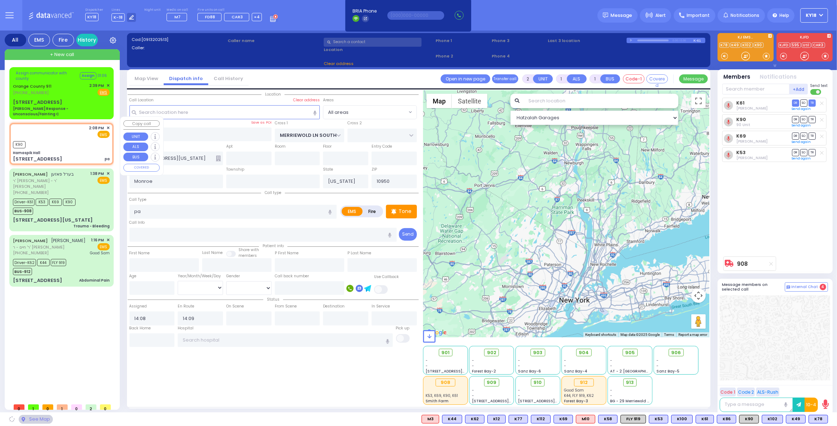
type input "Hamaspik Hall"
type input "[GEOGRAPHIC_DATA]"
type input "[STREET_ADDRESS]"
type input "[PERSON_NAME]"
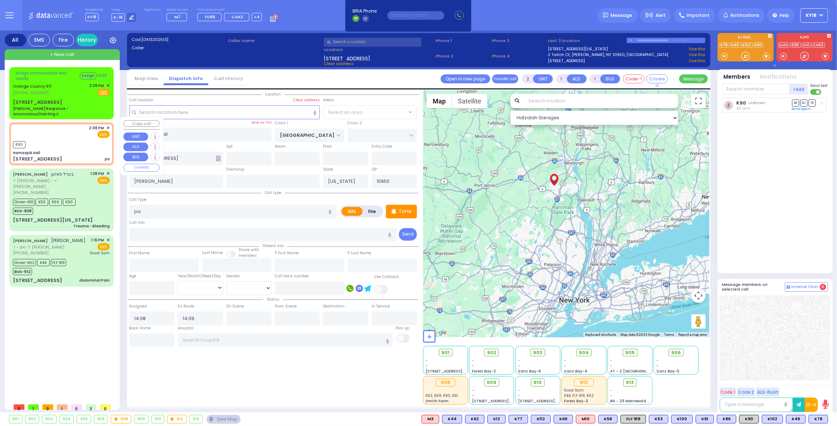
select select "SECTION 4"
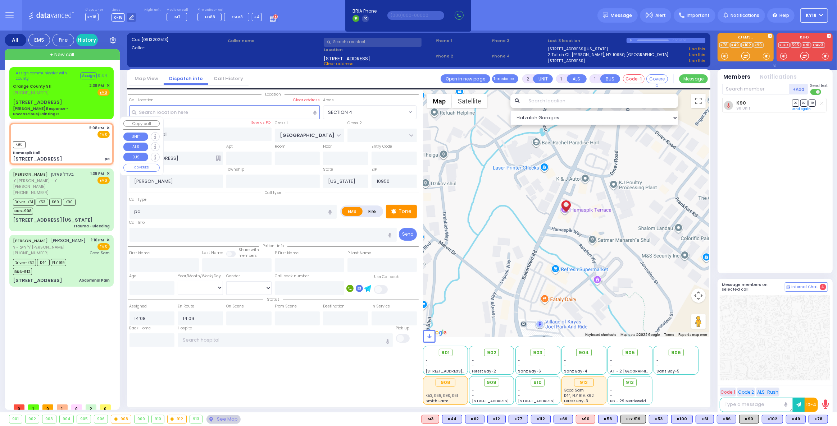
click at [109, 125] on span "✕" at bounding box center [107, 128] width 3 height 6
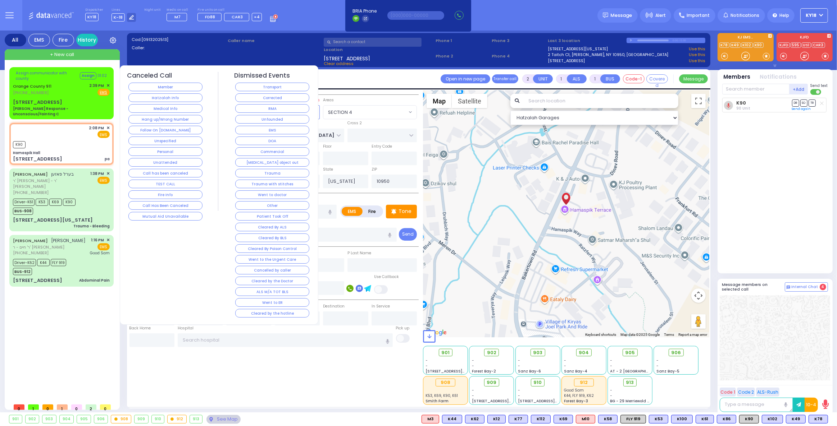
click at [242, 96] on button "Corrected" at bounding box center [272, 97] width 74 height 9
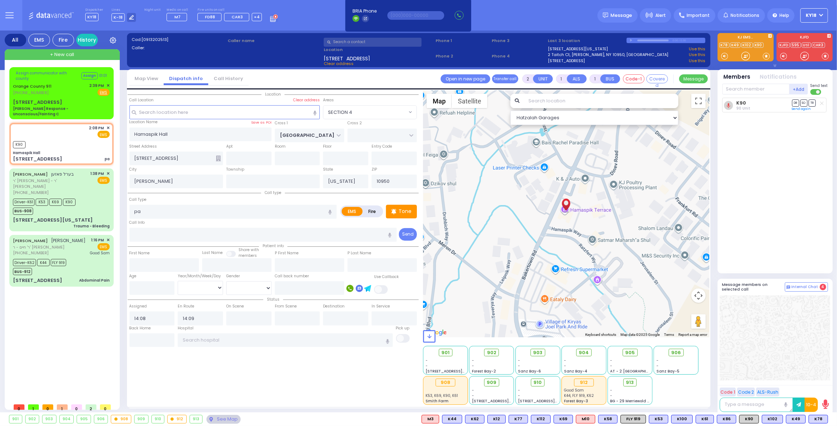
select select
radio input "true"
select select
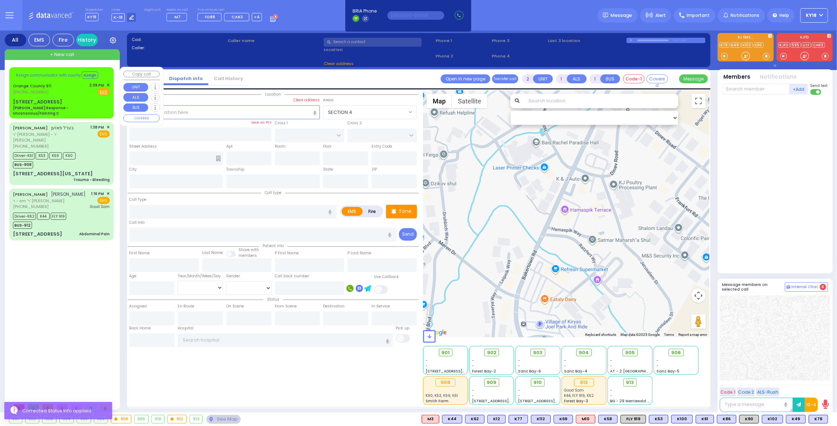
click at [67, 96] on div "Assign communicator with county Assign Orange County 911 (845) 469-0911 EMS" at bounding box center [61, 92] width 101 height 49
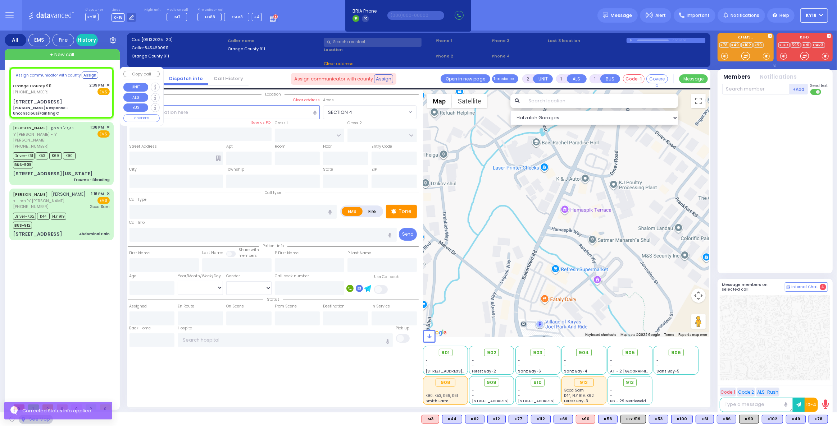
type input "6"
select select
type input "Charlie Response - Unconscious/Fainting C"
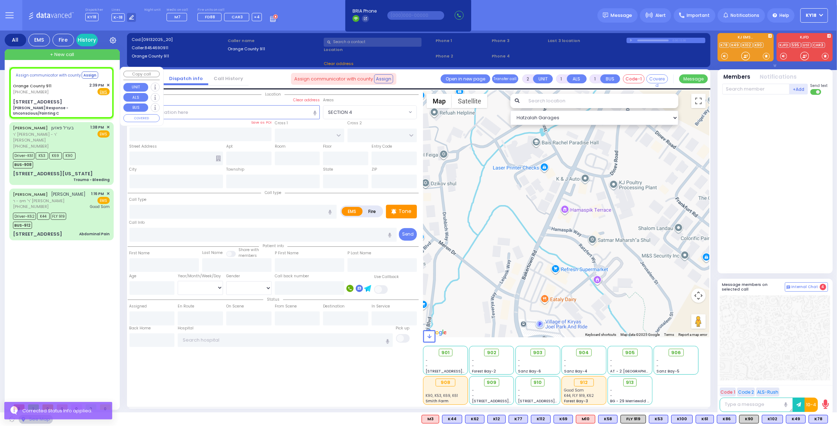
radio input "true"
type input "Nature: : Charlie Response - Unconscious/Fainting C Address: : 14 Clinton Ct, 1…"
select select
select select "Hatzalah Garages"
type input "14 Clinton Ct"
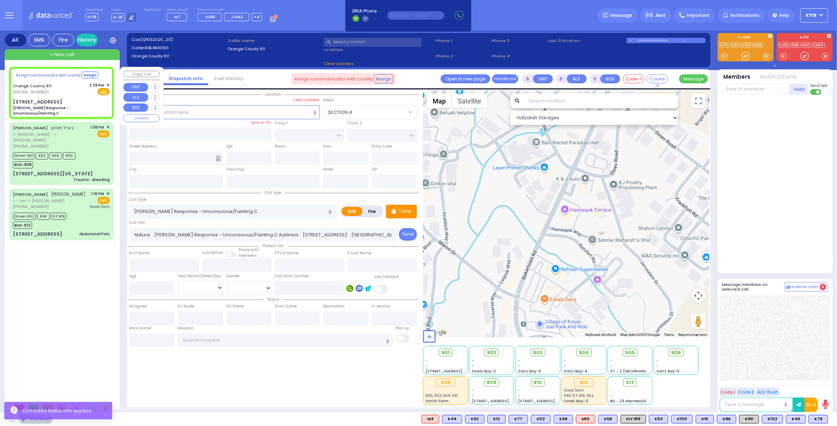
type input "Monroe"
type input "[US_STATE]"
type input "10950"
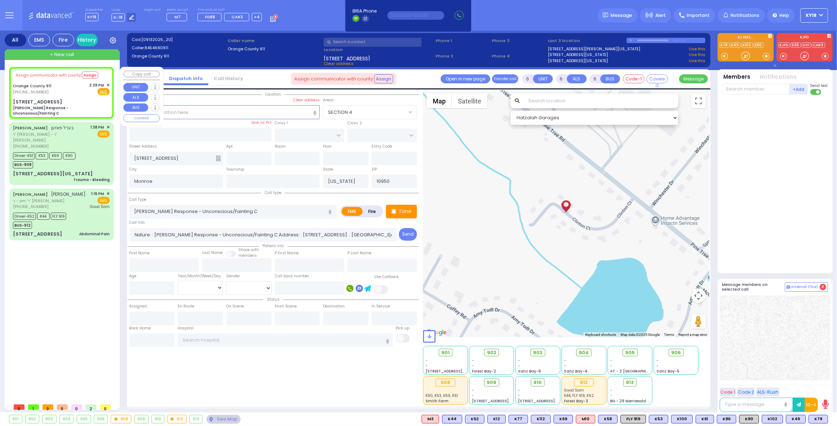
click at [107, 87] on span "✕" at bounding box center [107, 85] width 3 height 6
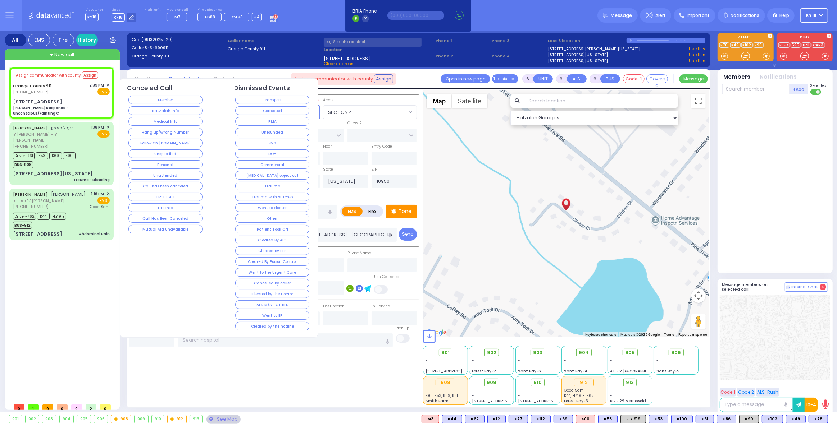
drag, startPoint x: 268, startPoint y: 109, endPoint x: 262, endPoint y: 102, distance: 8.7
click at [268, 109] on button "Corrected" at bounding box center [272, 110] width 74 height 9
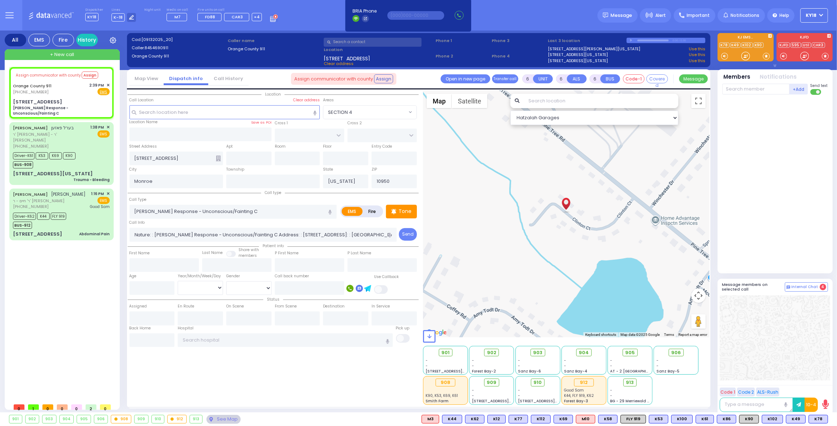
select select
radio input "true"
select select
